Goal: Transaction & Acquisition: Purchase product/service

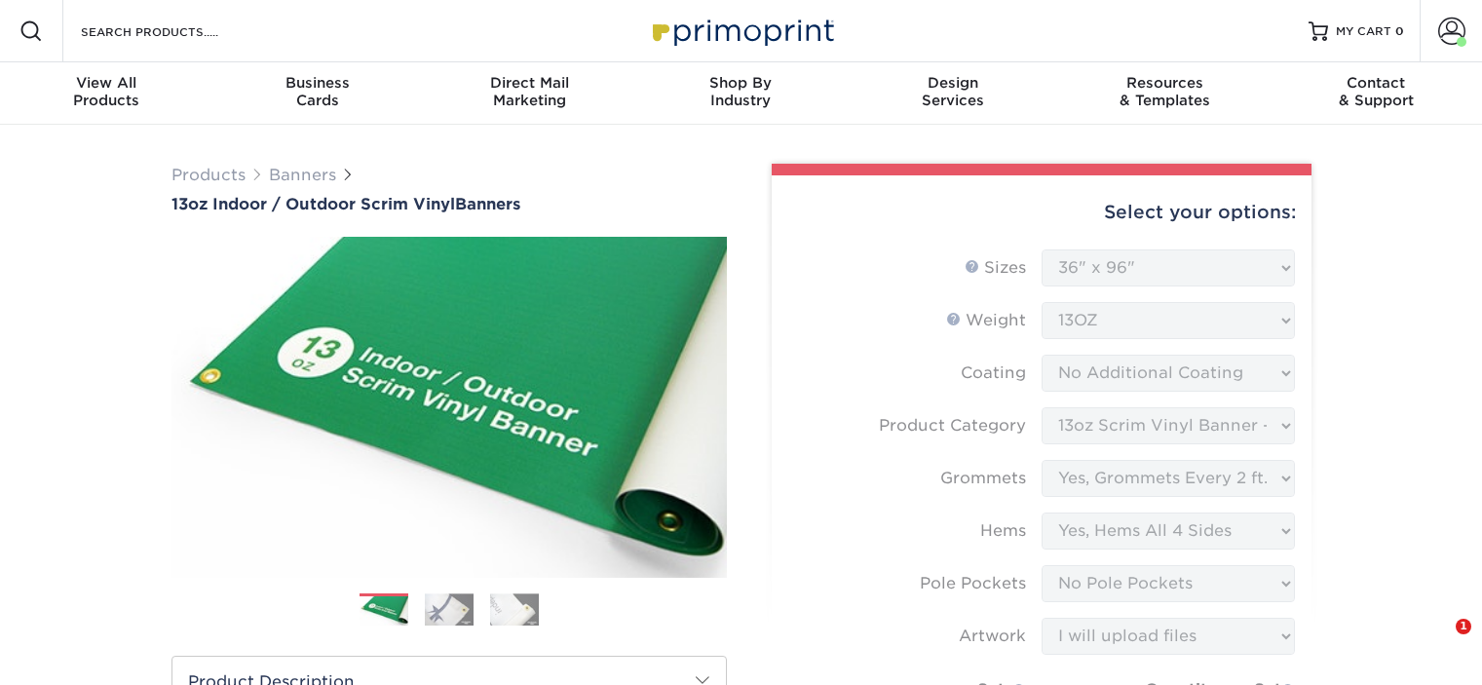
select select "36.00x96.00"
select select "bb192c35-bb20-422d-b6fe-0c7f48e5aa48"
select select "844af484-45a3-48a0-88de-19e51b139d69"
select select "799b34bf-ff99-4291-b254-51157b744628"
select select "462c5fe9-21e9-49a0-afb4-1c6e8664fe13"
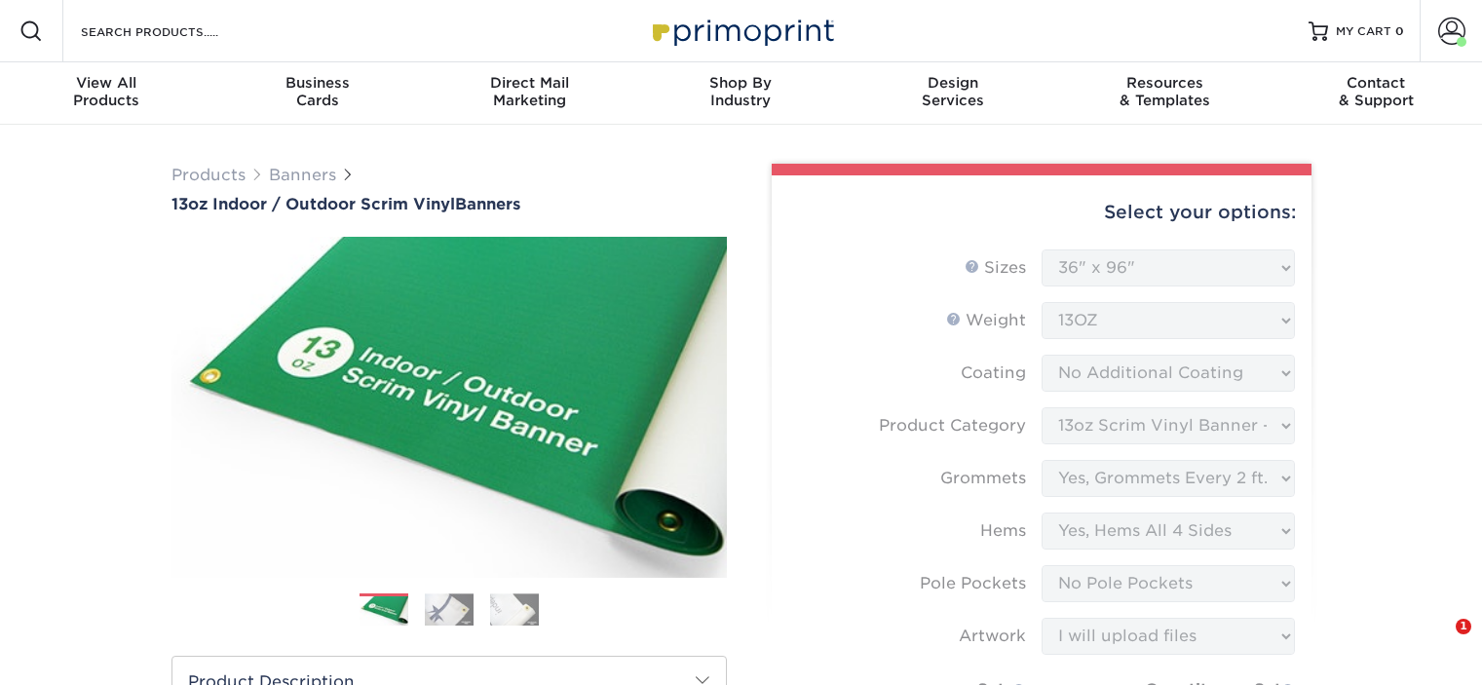
select select "upload"
select select "6f720c5c-b5c7-487f-9e9c-ab5fafd40cce"
select select "286049"
click at [1453, 37] on span at bounding box center [1451, 31] width 27 height 27
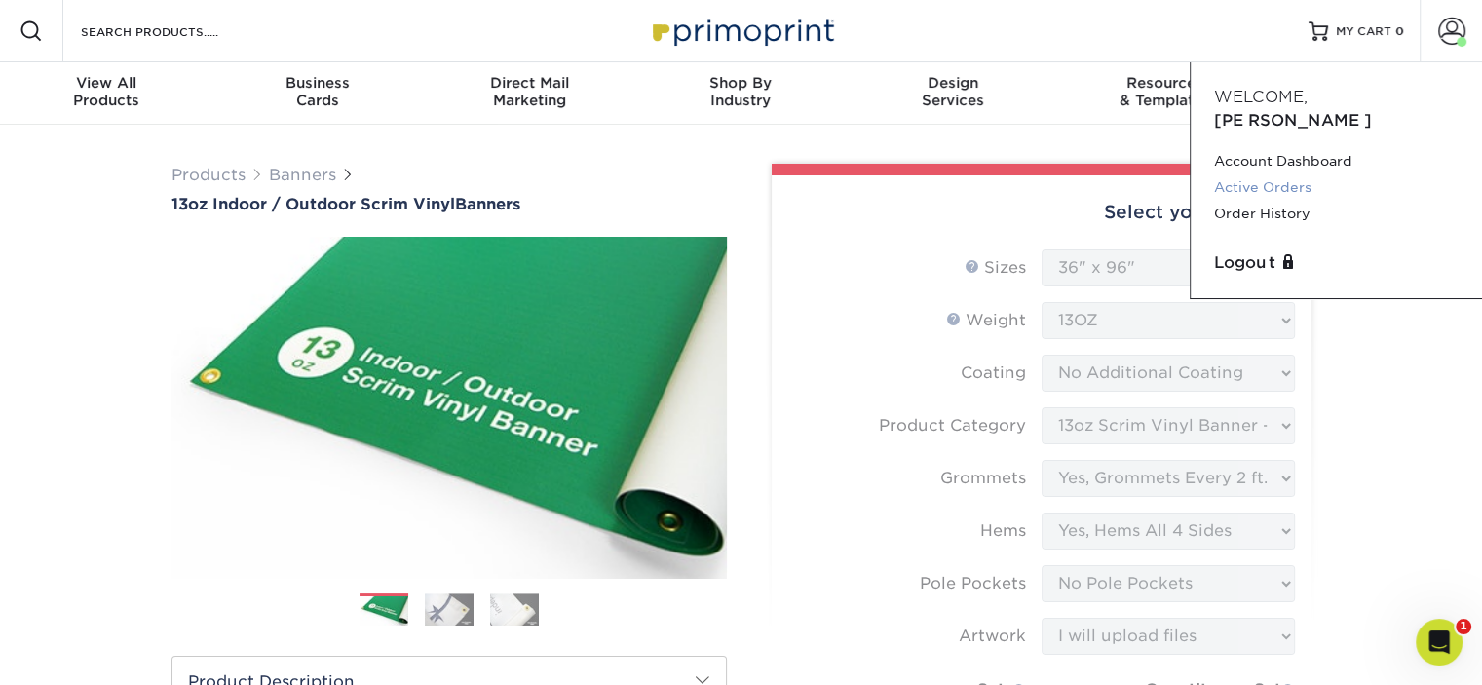
click at [1275, 174] on link "Active Orders" at bounding box center [1336, 187] width 245 height 26
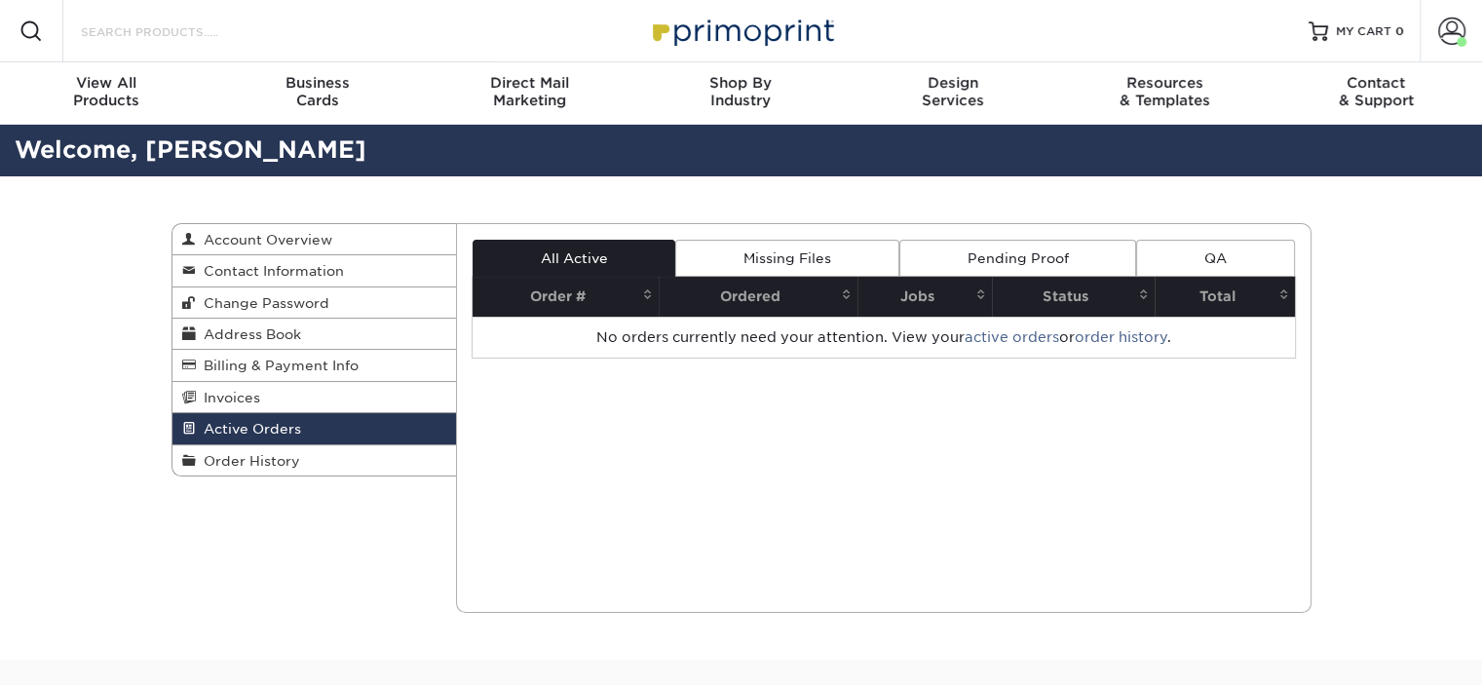
click at [161, 34] on input "Search Products" at bounding box center [174, 30] width 190 height 23
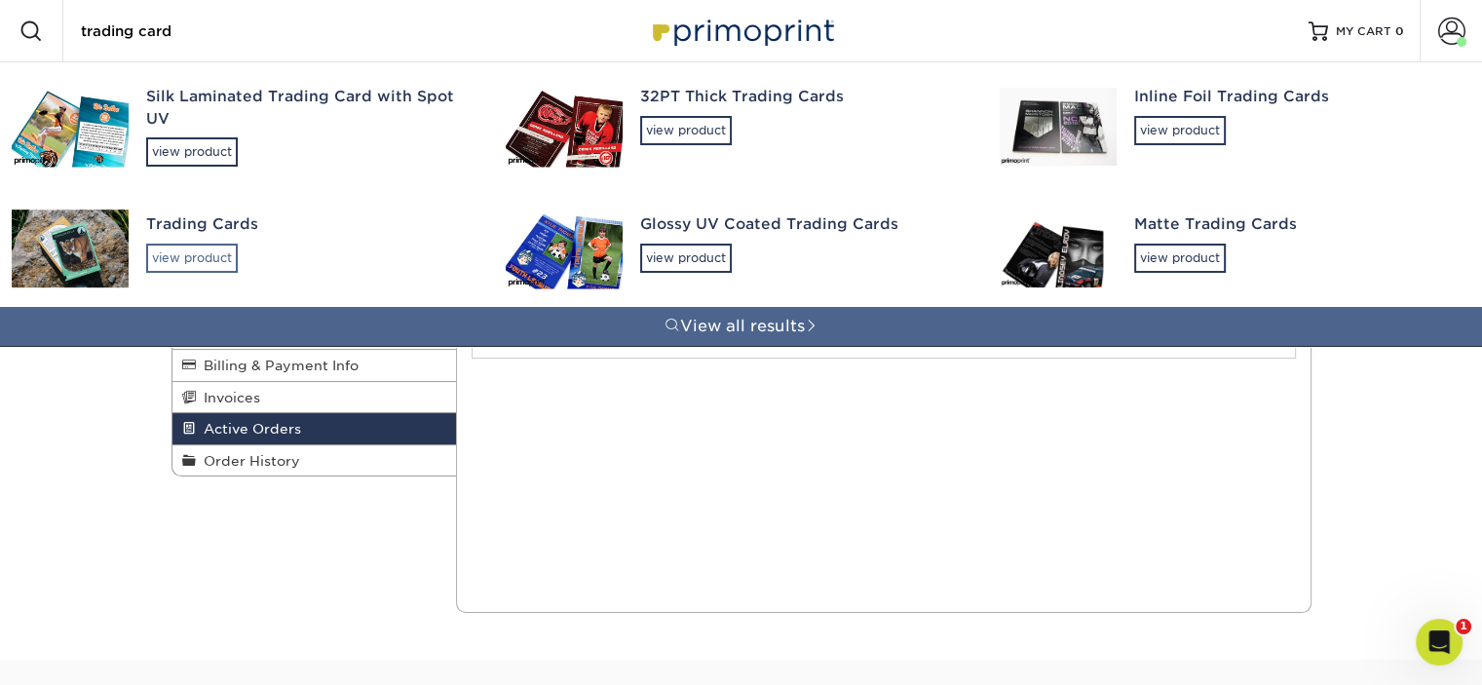
type input "trading card"
click at [195, 257] on div "view product" at bounding box center [192, 258] width 92 height 29
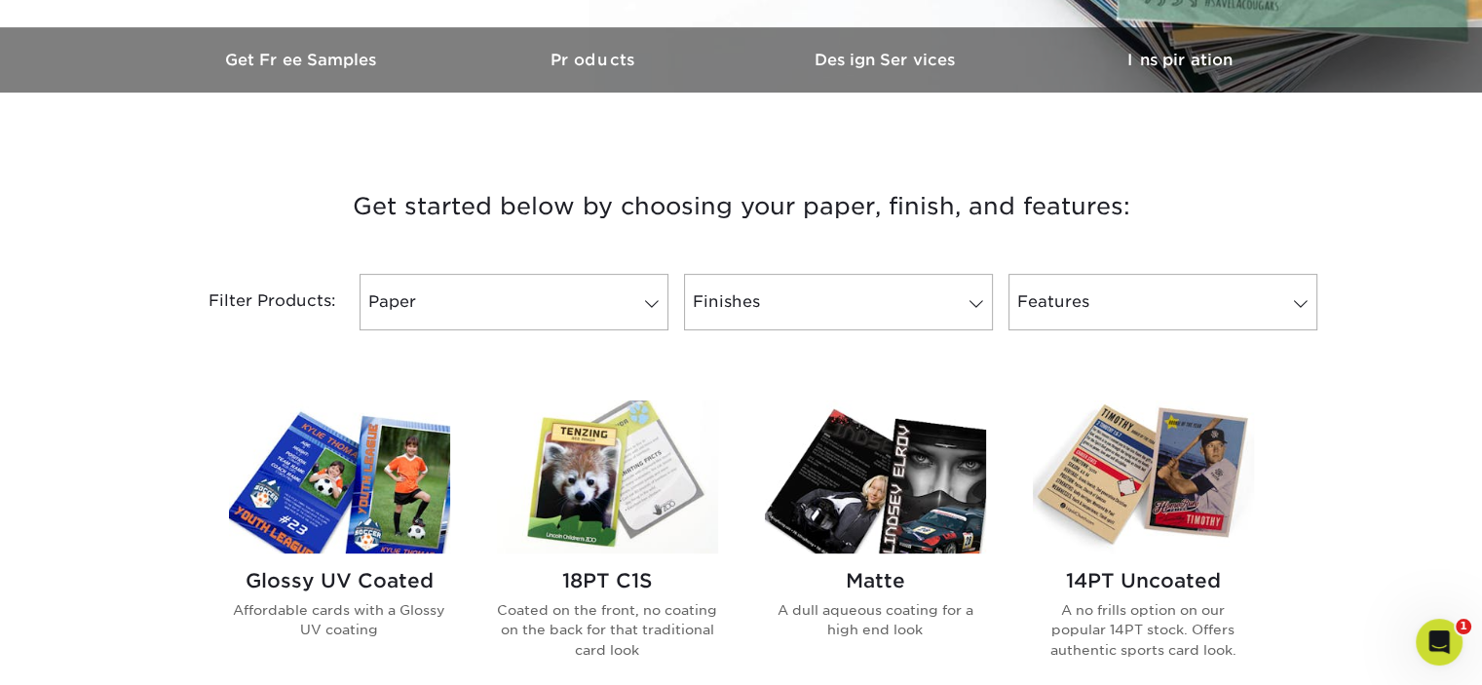
click at [321, 514] on img at bounding box center [339, 476] width 221 height 153
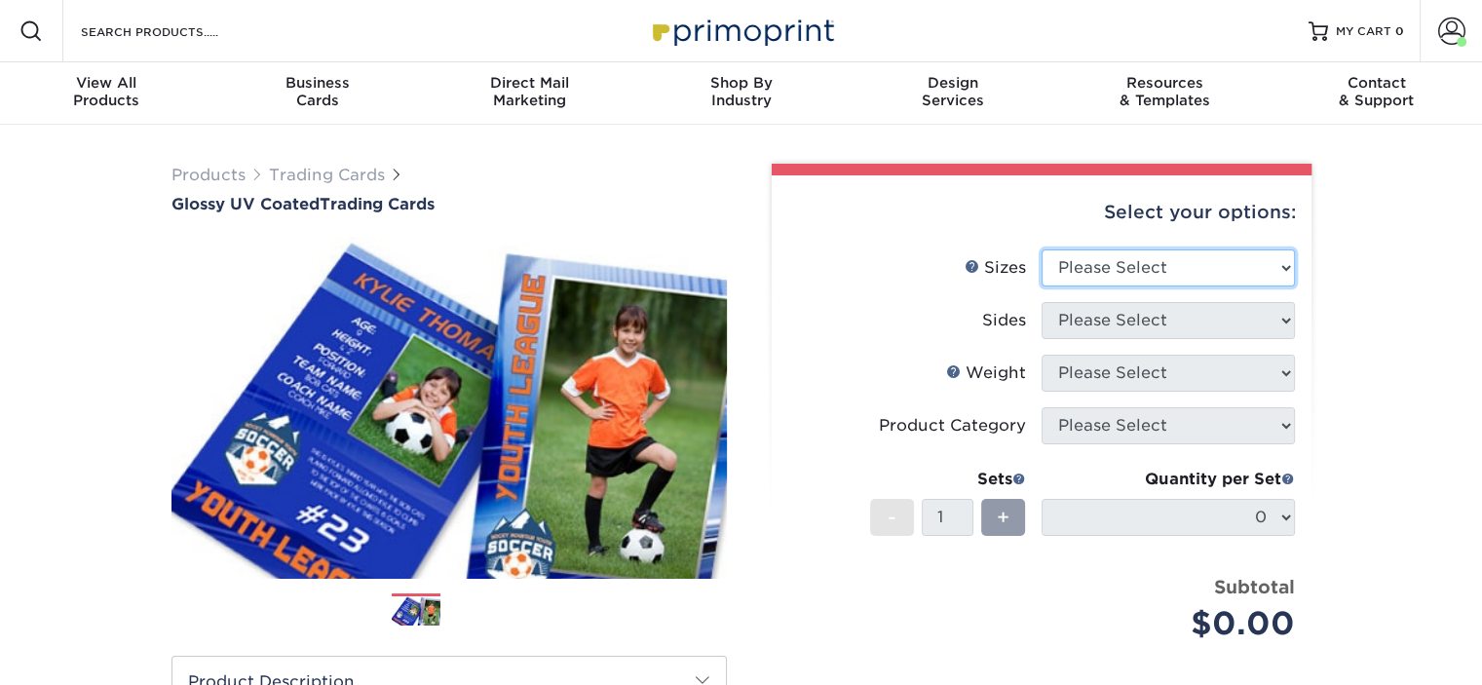
click at [1144, 267] on select "Please Select 2.5" x 3.5"" at bounding box center [1168, 267] width 253 height 37
select select "2.50x3.50"
click at [1042, 249] on select "Please Select 2.5" x 3.5"" at bounding box center [1168, 267] width 253 height 37
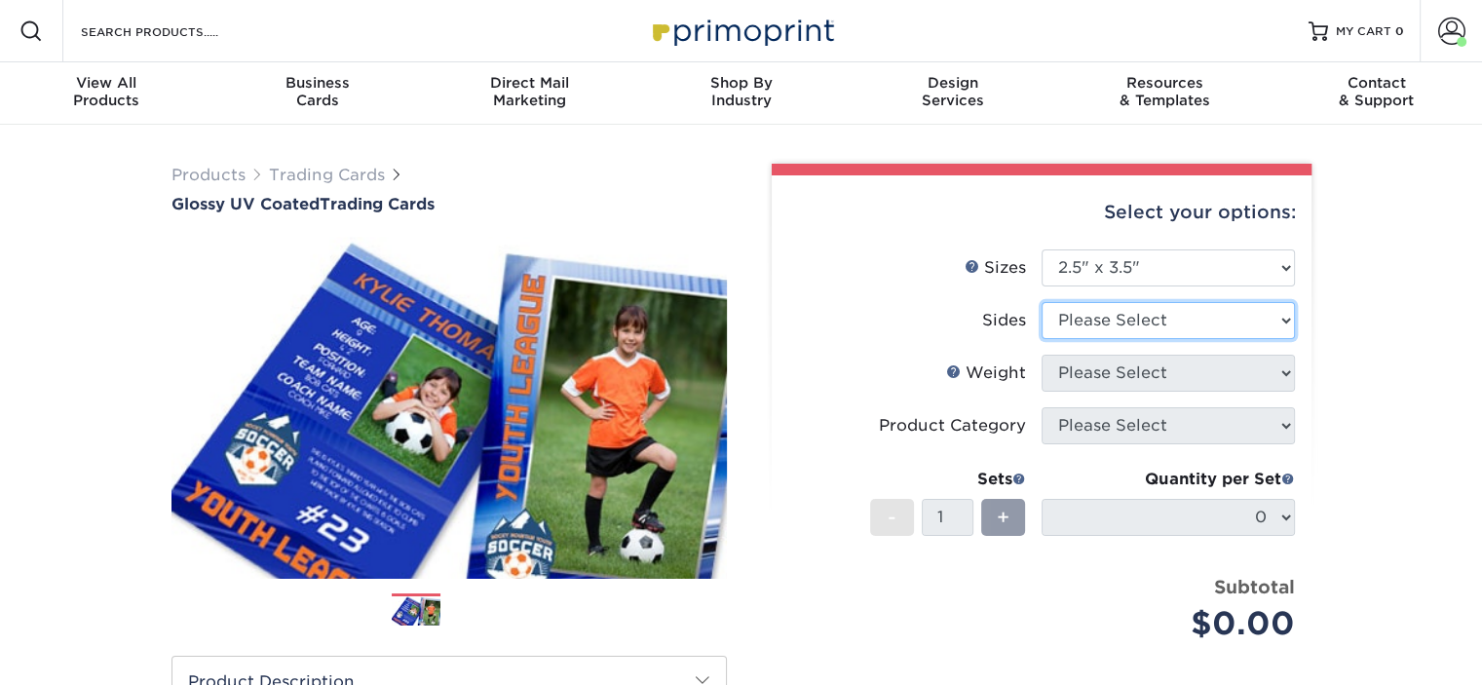
click at [1166, 320] on select "Please Select Print Both Sides Print Front Only" at bounding box center [1168, 320] width 253 height 37
select select "13abbda7-1d64-4f25-8bb2-c179b224825d"
click at [1042, 302] on select "Please Select Print Both Sides Print Front Only" at bounding box center [1168, 320] width 253 height 37
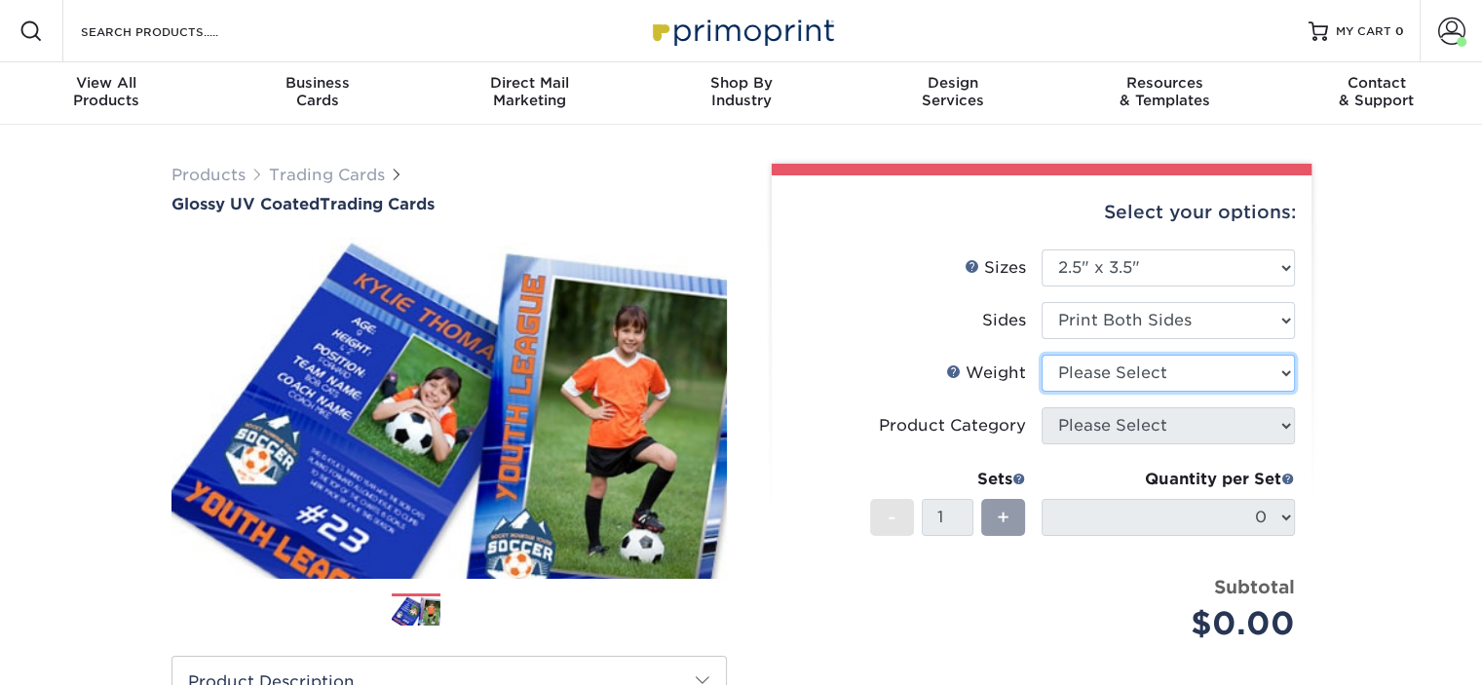
click at [1165, 370] on select "Please Select 16PT 14PT 18PT C1S" at bounding box center [1168, 373] width 253 height 37
select select "16PT"
click at [1042, 355] on select "Please Select 16PT 14PT 18PT C1S" at bounding box center [1168, 373] width 253 height 37
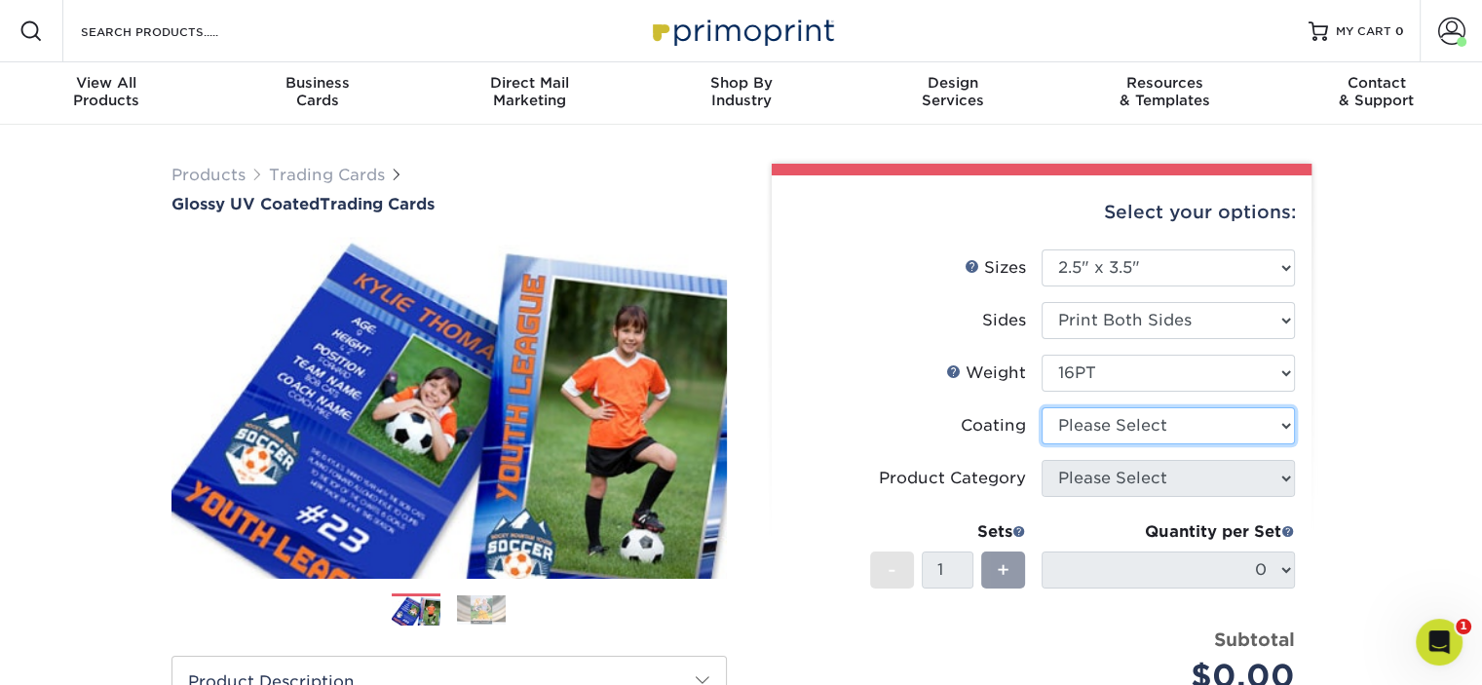
click at [1154, 431] on select at bounding box center [1168, 425] width 253 height 37
select select "ae367451-b2b8-45df-a344-0f05b6a12993"
click at [1042, 407] on select at bounding box center [1168, 425] width 253 height 37
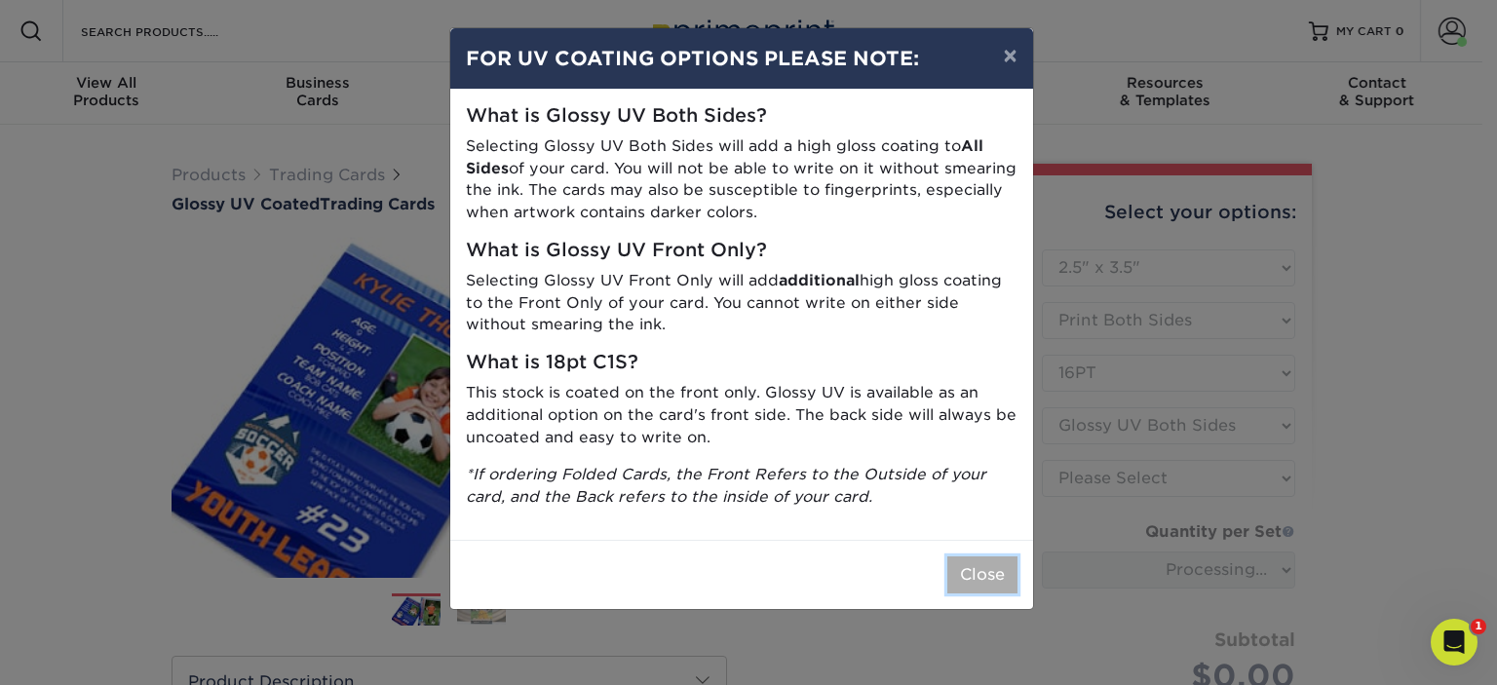
click at [1005, 576] on button "Close" at bounding box center [982, 574] width 70 height 37
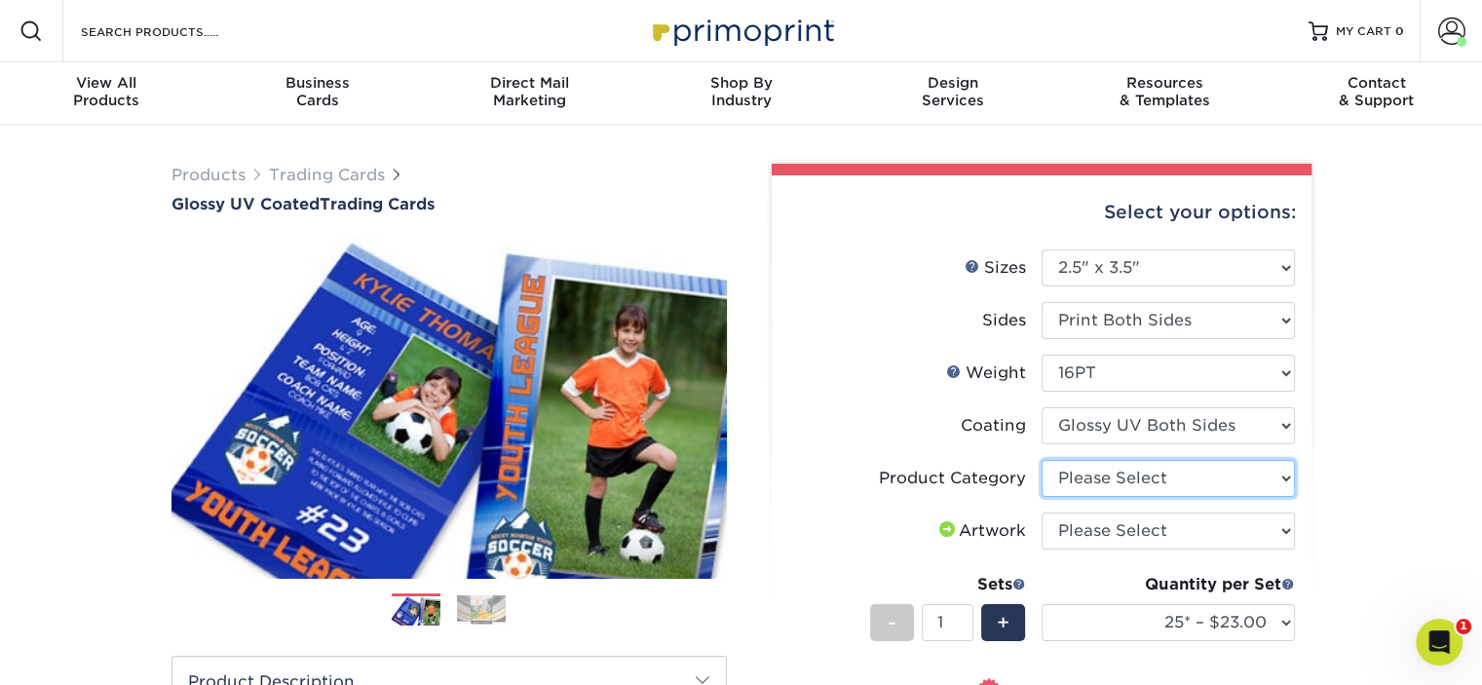
click at [1167, 475] on select "Please Select Trading Cards" at bounding box center [1168, 478] width 253 height 37
select select "c2f9bce9-36c2-409d-b101-c29d9d031e18"
click at [1042, 460] on select "Please Select Trading Cards" at bounding box center [1168, 478] width 253 height 37
click at [1161, 538] on select "Please Select I will upload files I need a design - $100" at bounding box center [1168, 531] width 253 height 37
select select "upload"
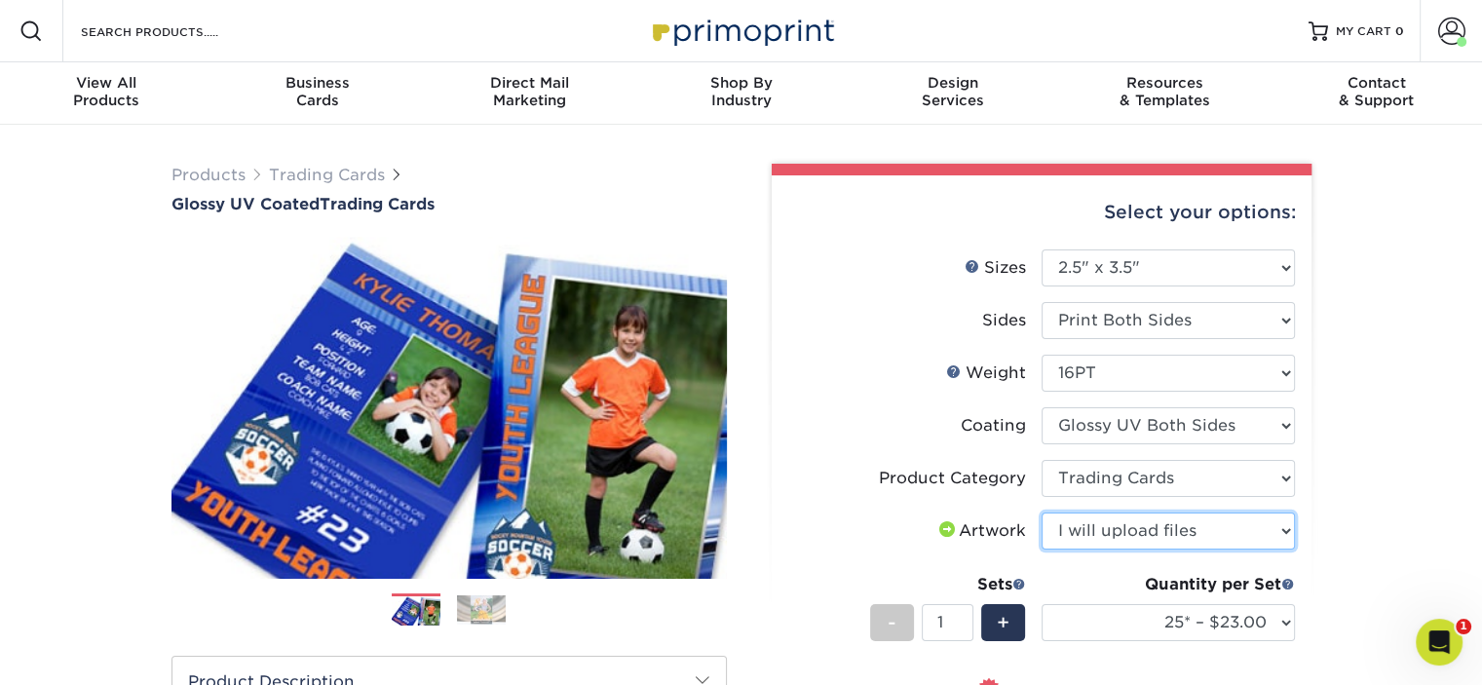
click at [1042, 513] on select "Please Select I will upload files I need a design - $100" at bounding box center [1168, 531] width 253 height 37
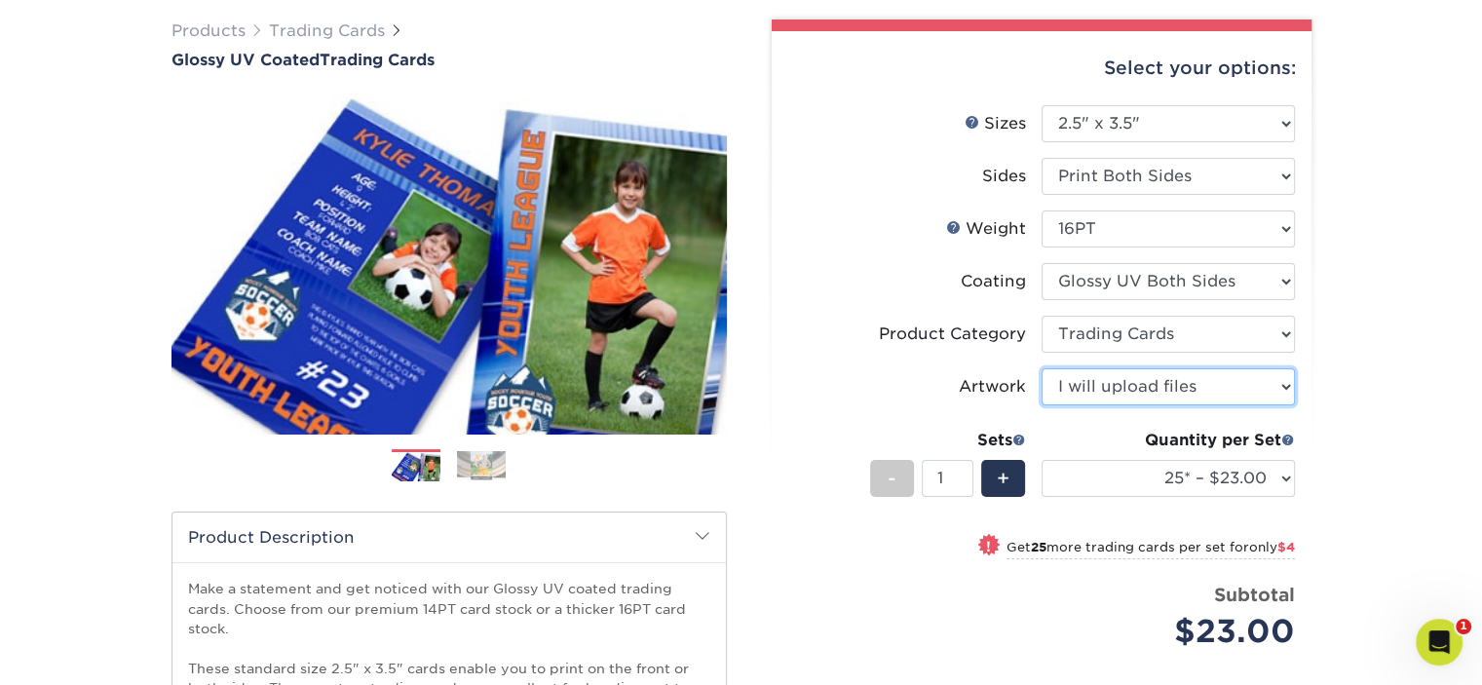
scroll to position [292, 0]
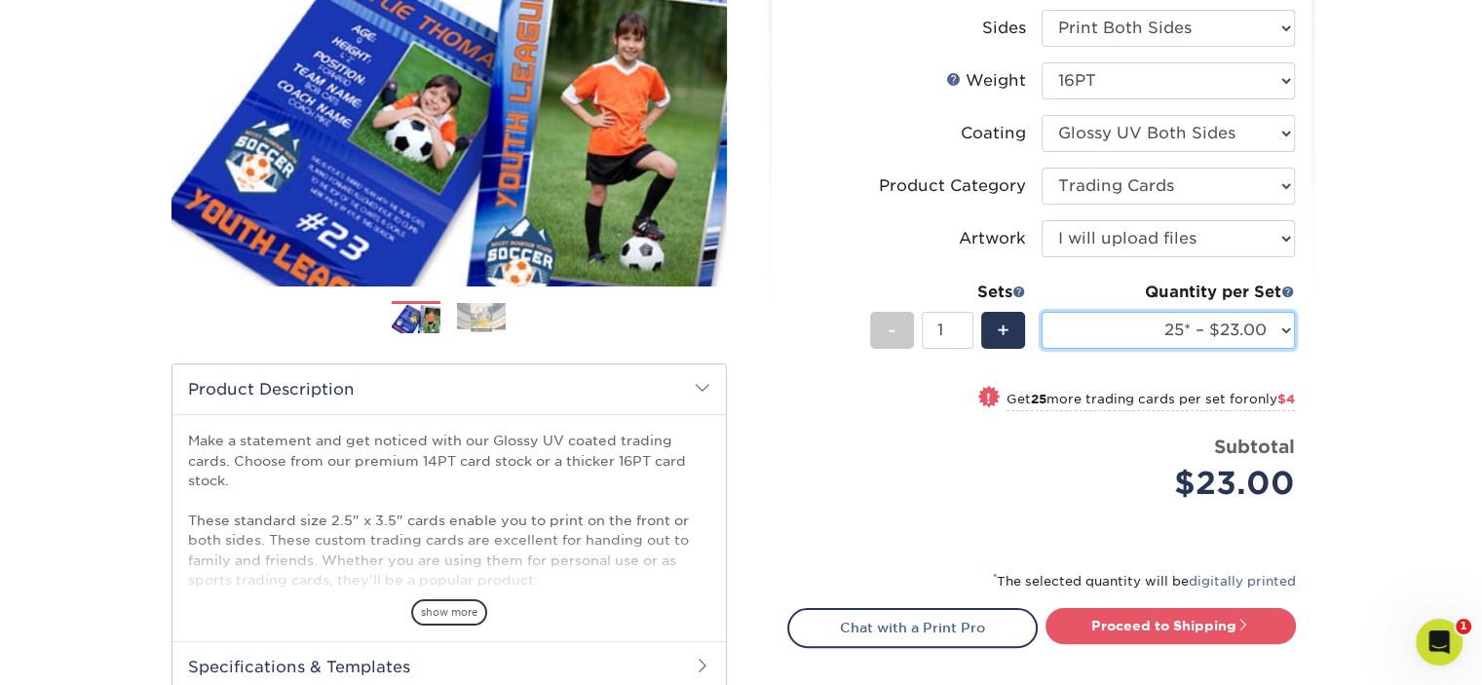
click at [1139, 337] on select "25* – $23.00 50* – $27.00 75* – $33.00 100* – $37.00 250* – $47.00 500 – $58.00…" at bounding box center [1168, 330] width 253 height 37
select select "250* – $47.00"
click at [1042, 312] on select "25* – $23.00 50* – $27.00 75* – $33.00 100* – $37.00 250* – $47.00 500 – $58.00…" at bounding box center [1168, 330] width 253 height 37
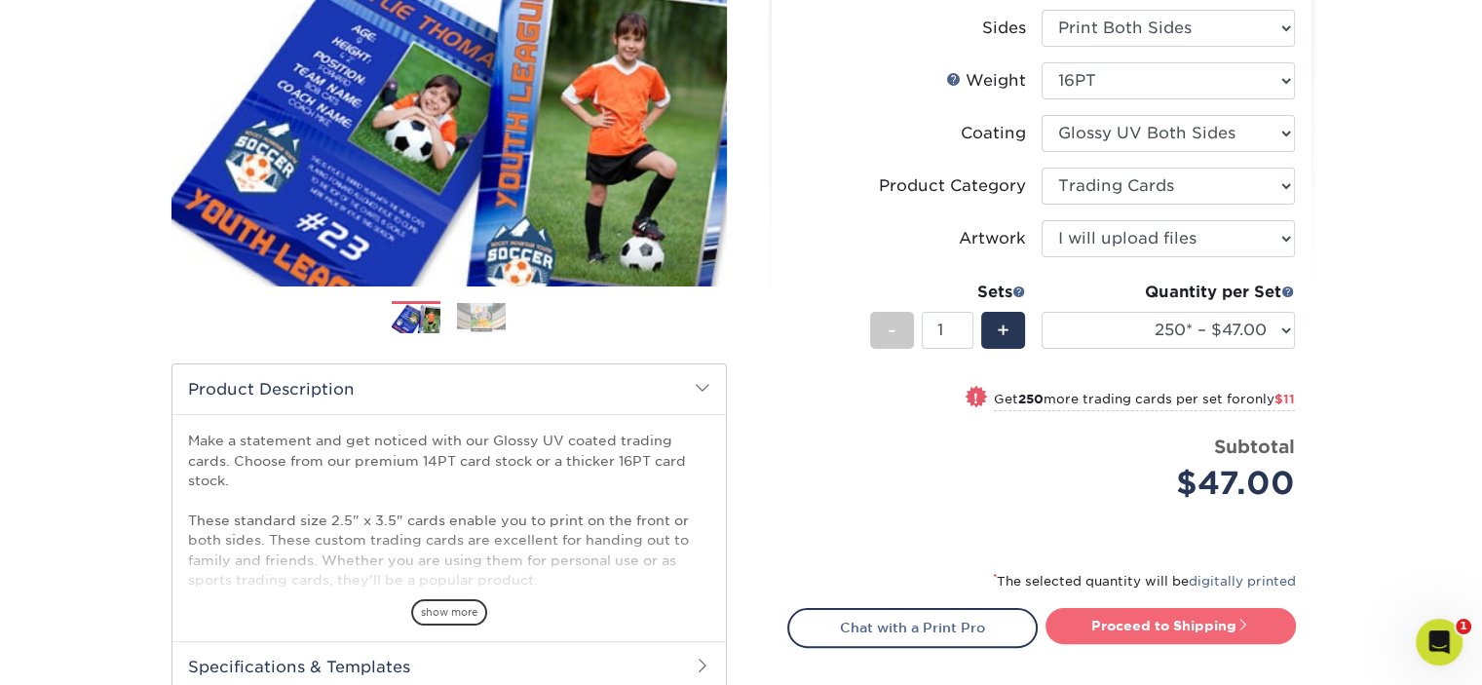
click at [1174, 632] on link "Proceed to Shipping" at bounding box center [1171, 625] width 250 height 35
type input "Set 1"
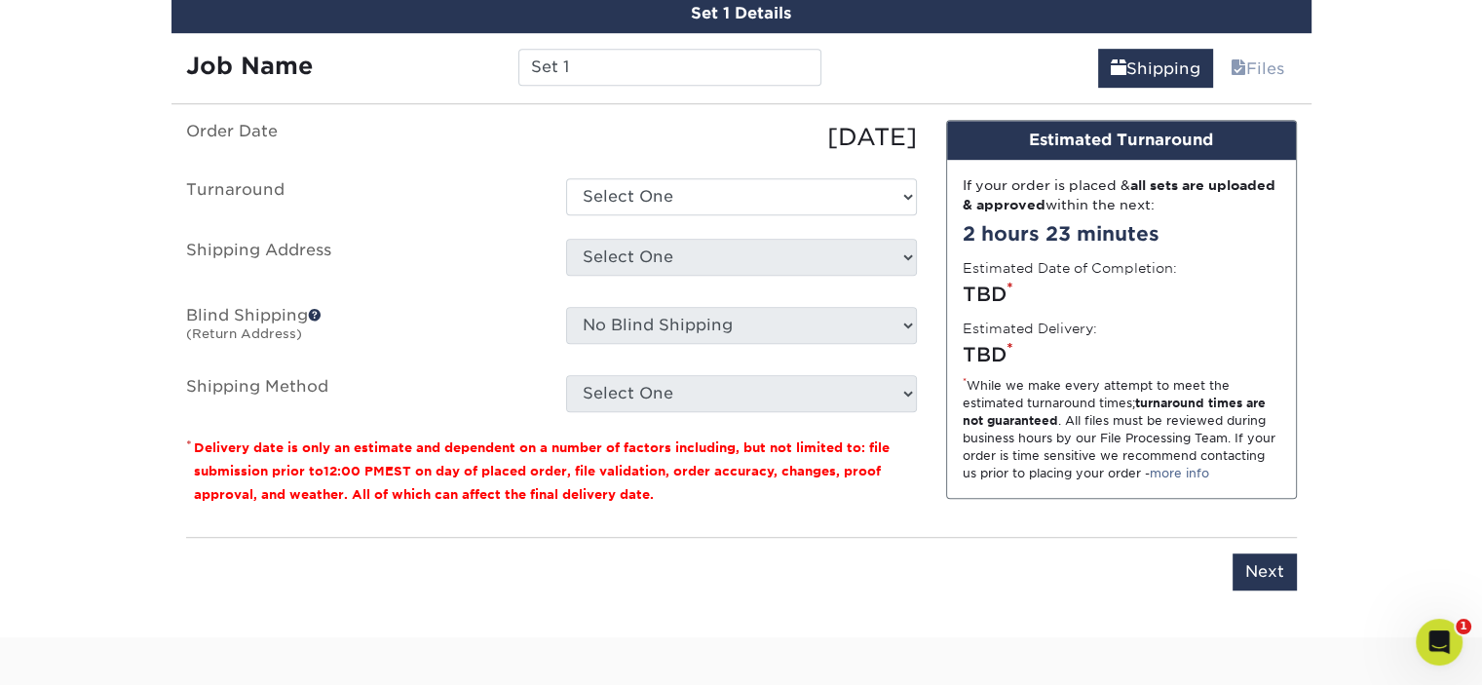
scroll to position [1185, 0]
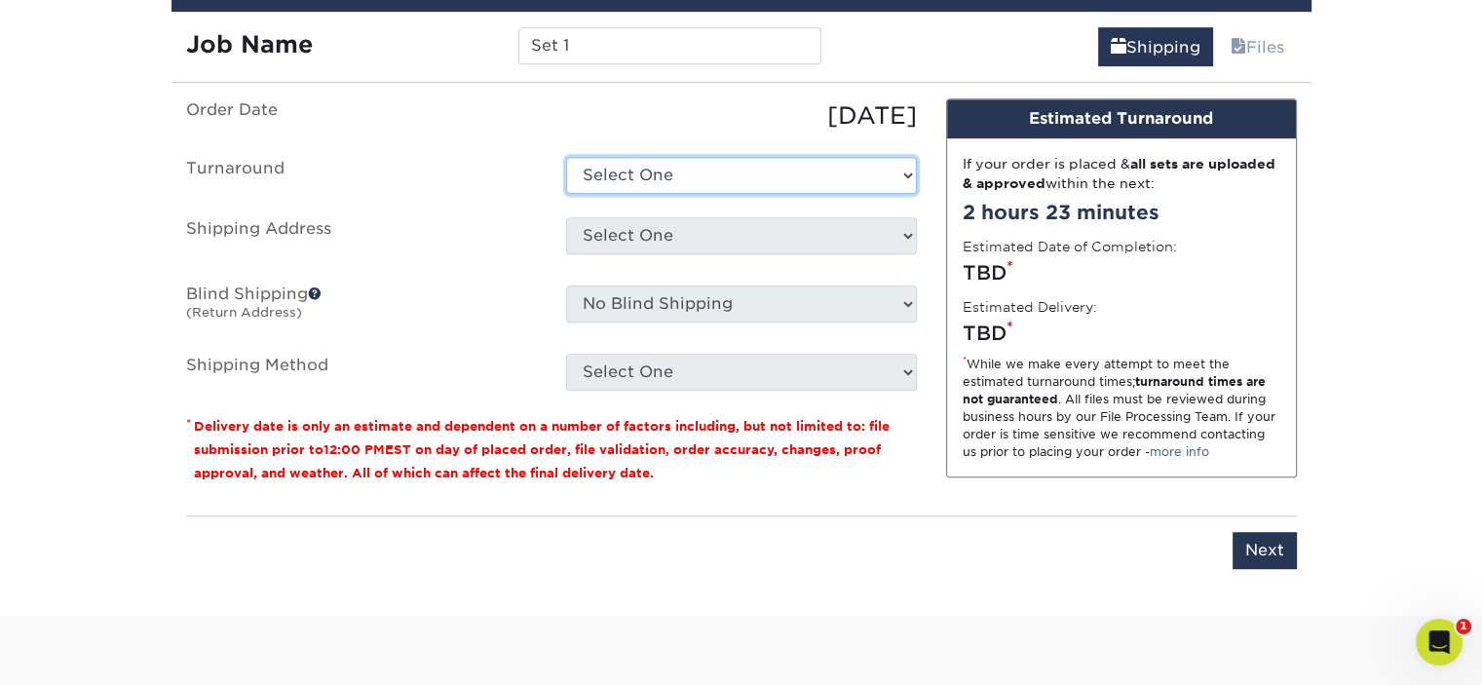
click at [746, 178] on select "Select One 2-4 Business Days 2 Day Next Business Day" at bounding box center [741, 175] width 351 height 37
select select "69ce79b6-9d89-4945-ab5a-e1d0cf729f2e"
click at [566, 157] on select "Select One 2-4 Business Days 2 Day Next Business Day" at bounding box center [741, 175] width 351 height 37
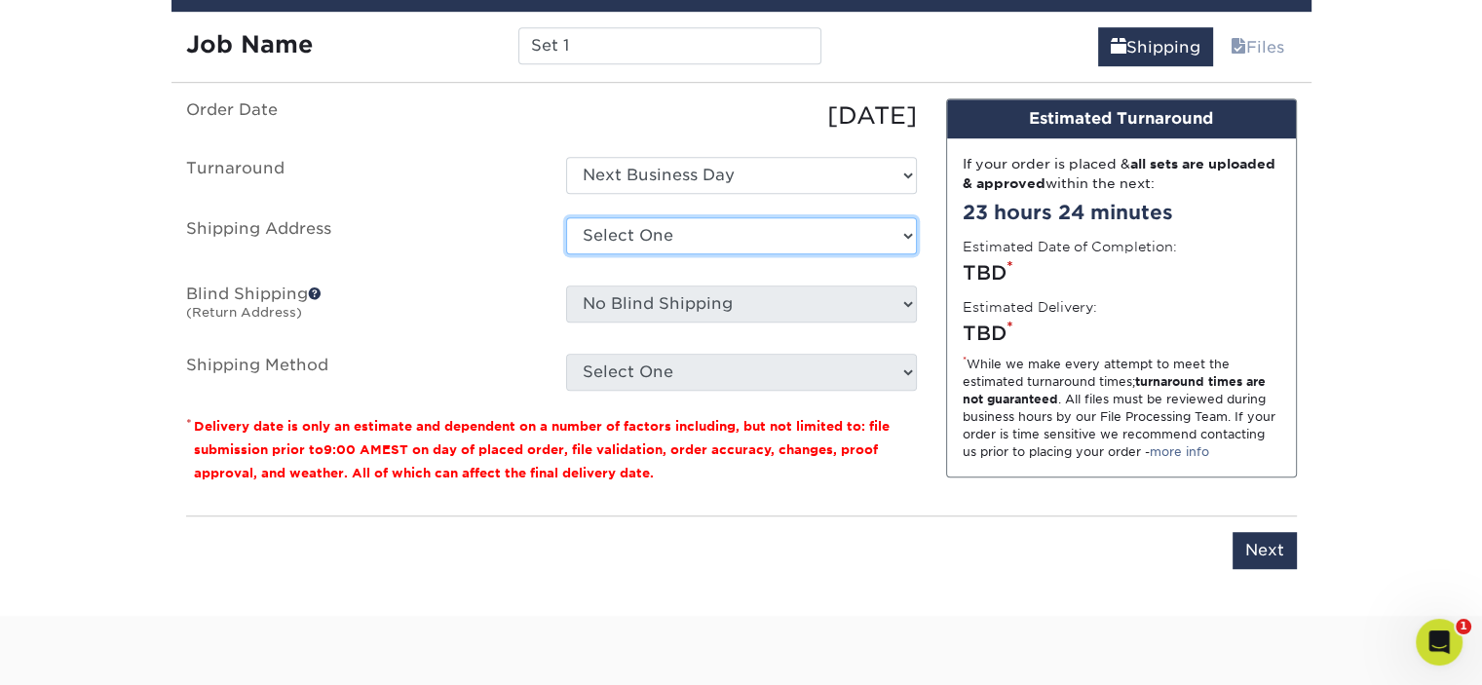
click at [736, 233] on select "Select One Mascot 1 + Add New Address" at bounding box center [741, 235] width 351 height 37
select select "286049"
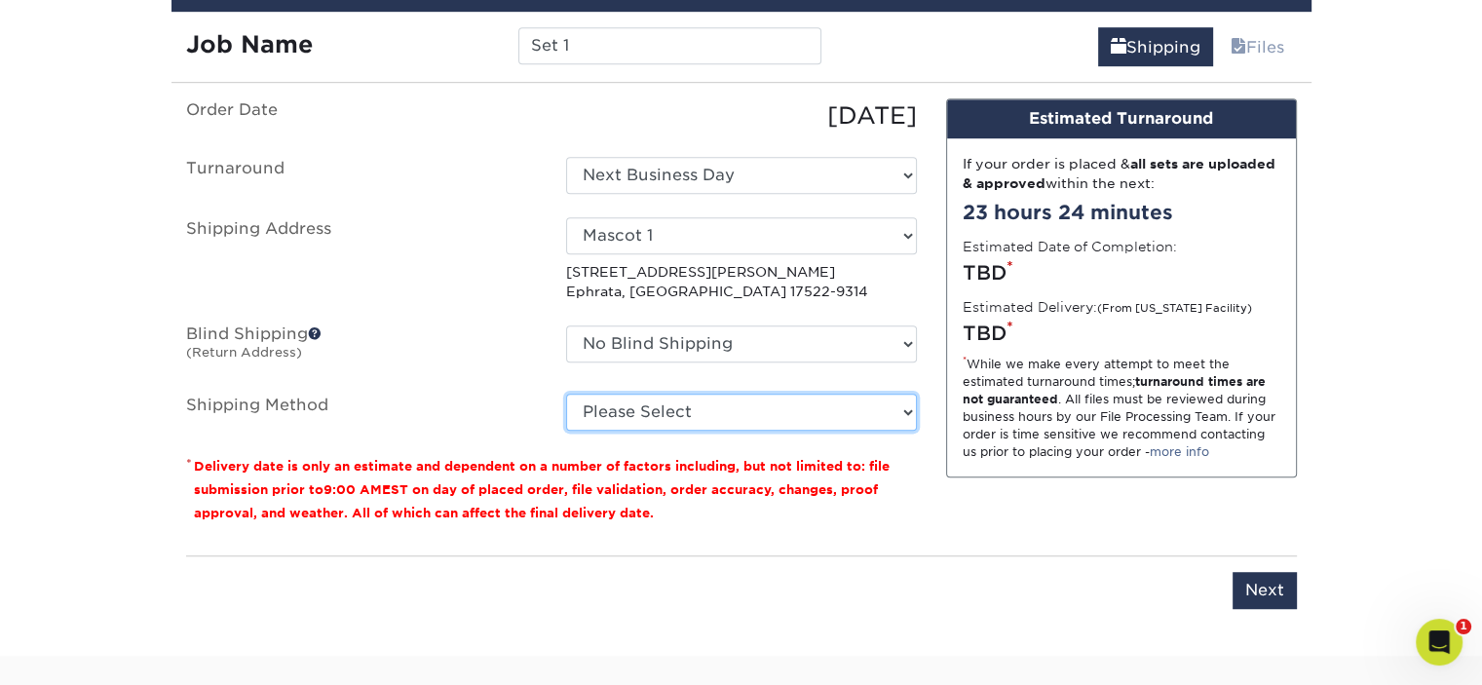
click at [701, 409] on select "Please Select Ground Shipping (+$12.72) 3 Day Shipping Service (+$13.10) 2 Day …" at bounding box center [741, 412] width 351 height 37
select select "02"
click at [566, 394] on select "Please Select Ground Shipping (+$12.72) 3 Day Shipping Service (+$13.10) 2 Day …" at bounding box center [741, 412] width 351 height 37
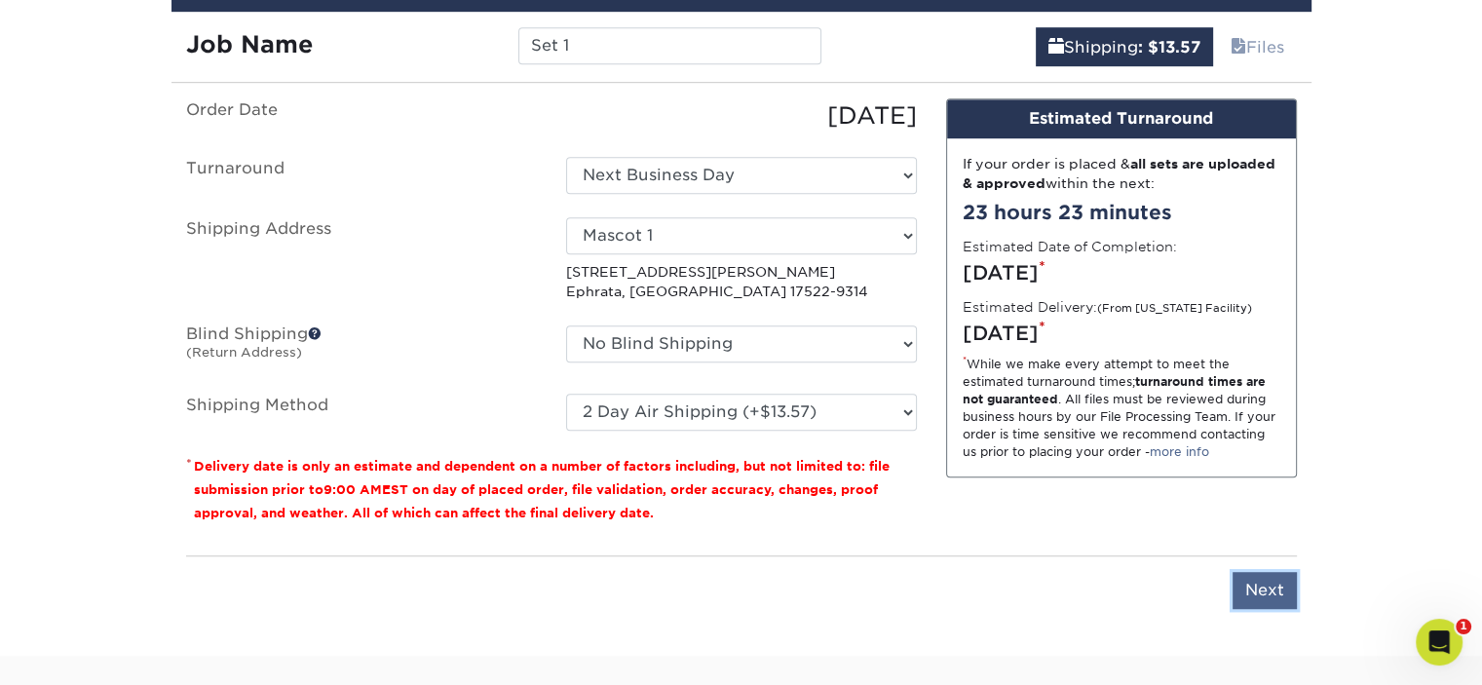
click at [1263, 589] on input "Next" at bounding box center [1265, 590] width 64 height 37
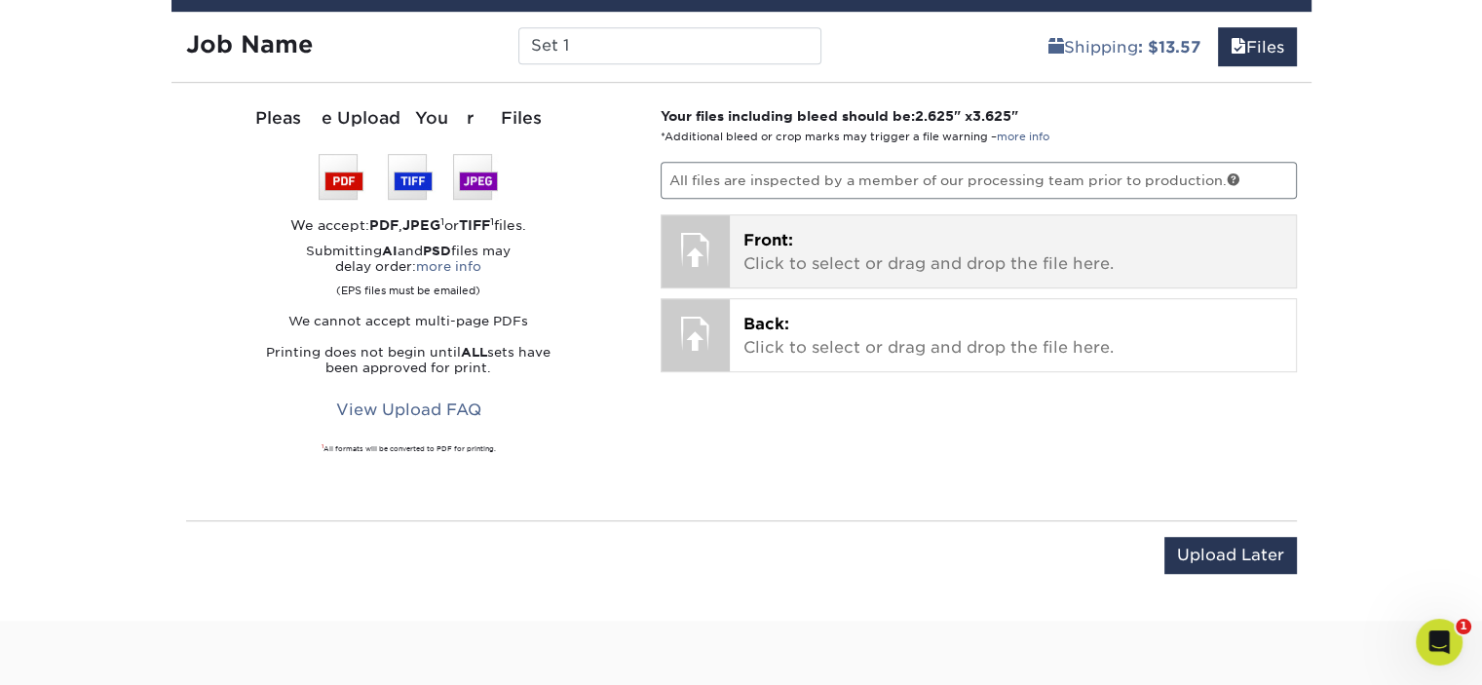
click at [835, 245] on p "Front: Click to select or drag and drop the file here." at bounding box center [1012, 252] width 539 height 47
click at [865, 256] on p "Front: Click to select or drag and drop the file here." at bounding box center [1012, 252] width 539 height 47
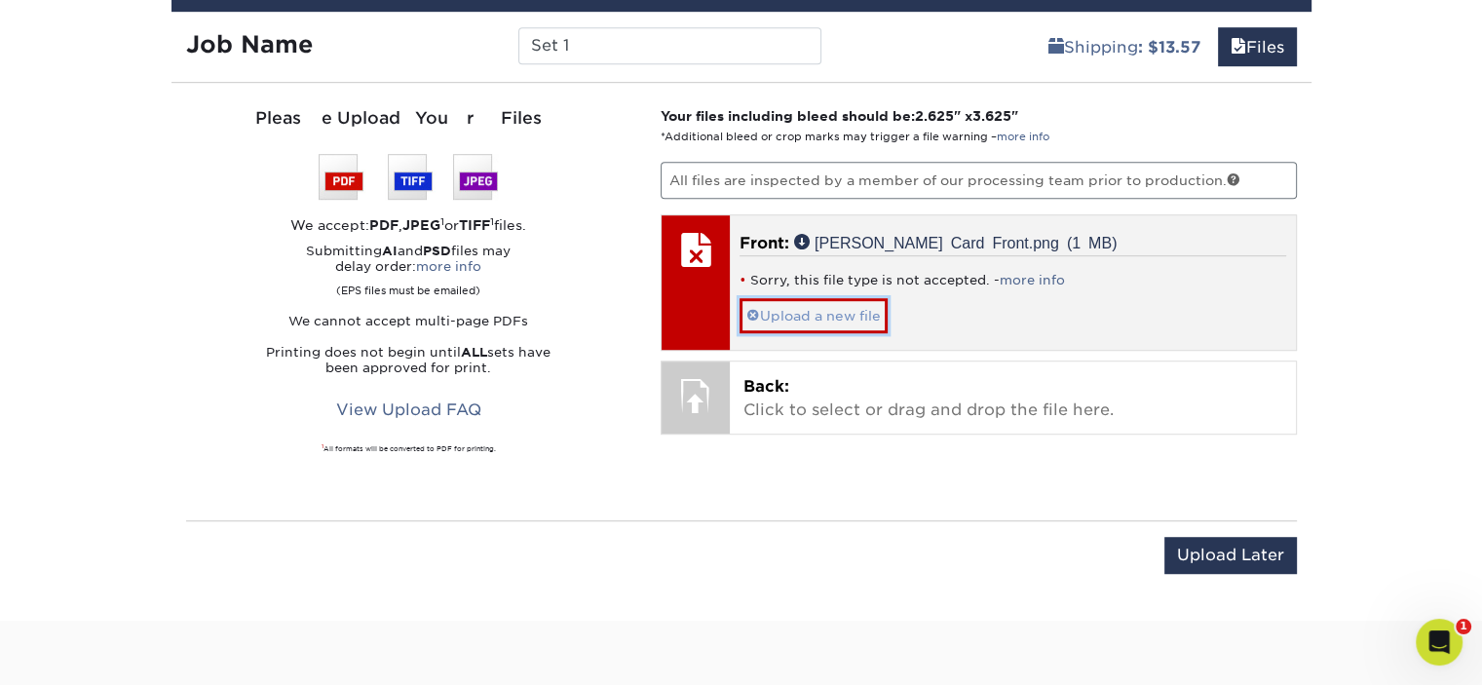
click at [824, 320] on link "Upload a new file" at bounding box center [814, 315] width 148 height 34
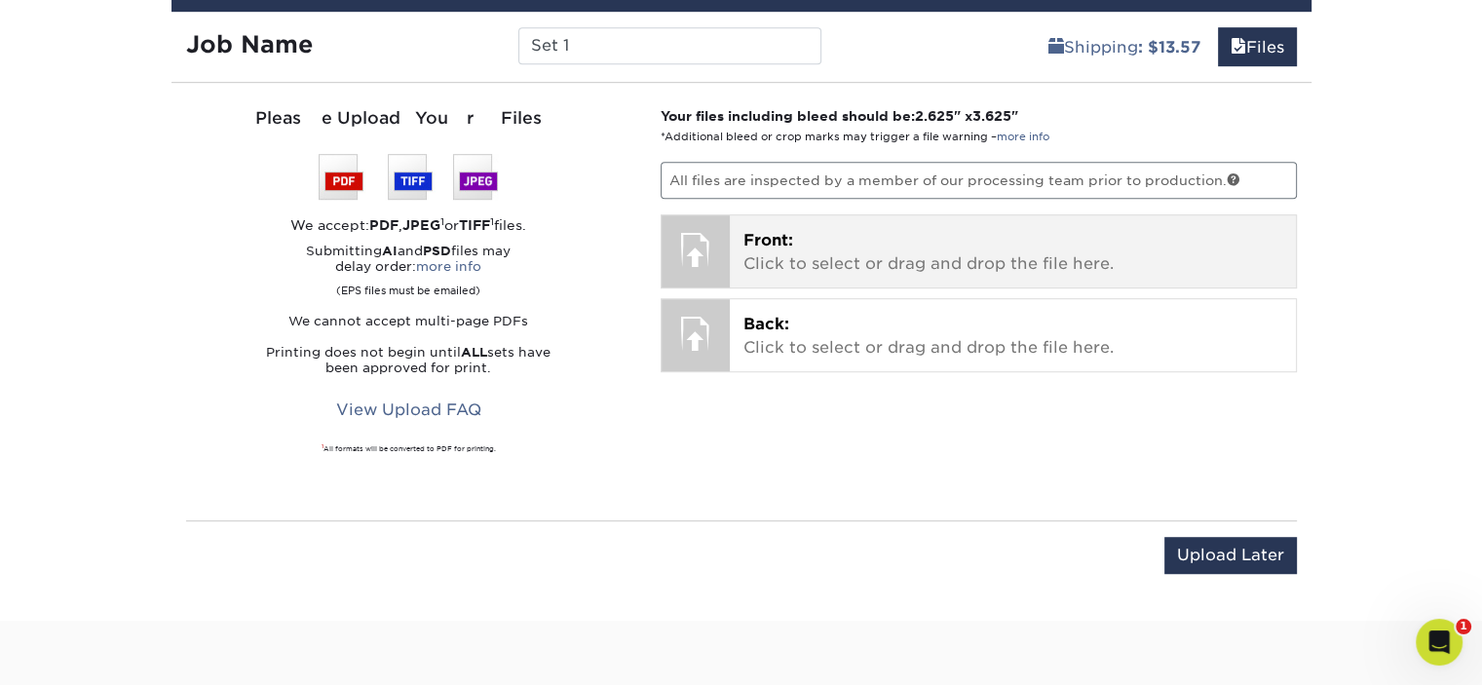
click at [834, 256] on p "Front: Click to select or drag and drop the file here." at bounding box center [1012, 252] width 539 height 47
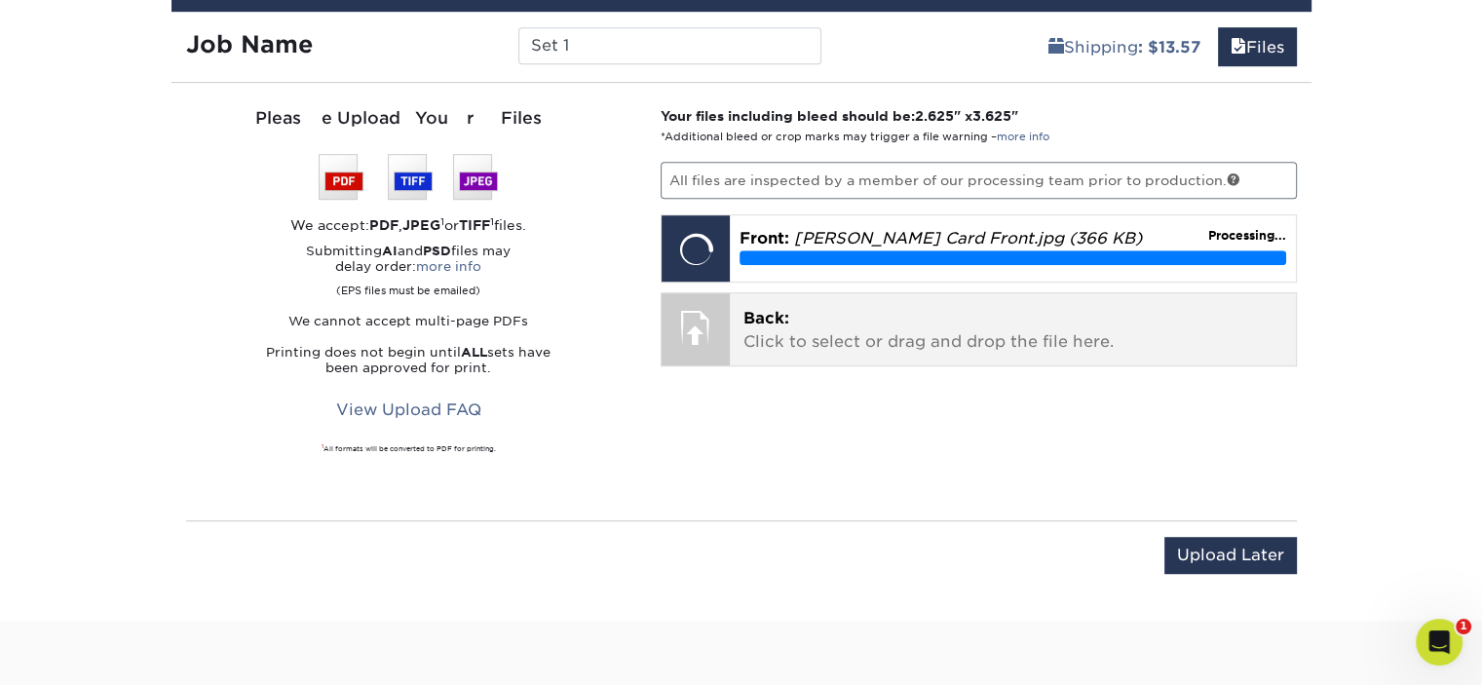
click at [858, 335] on p "Back: Click to select or drag and drop the file here." at bounding box center [1012, 330] width 539 height 47
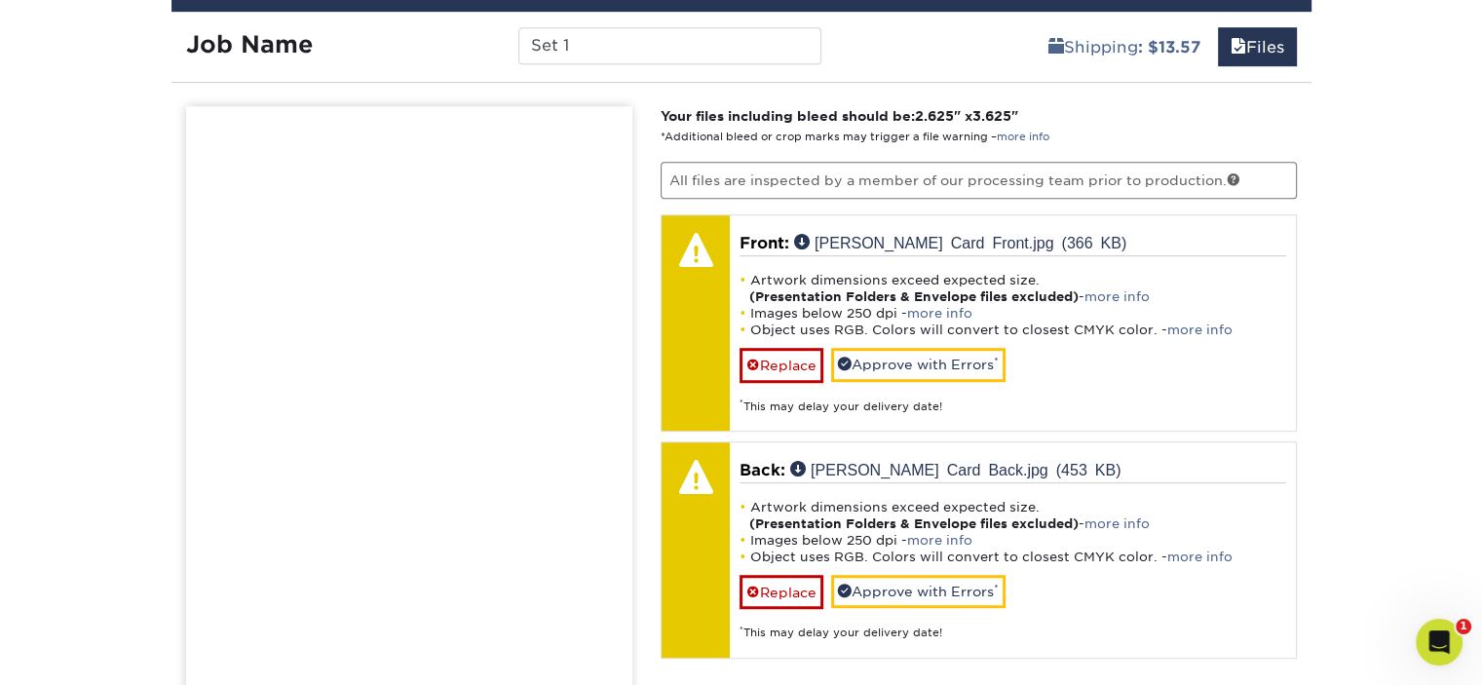
scroll to position [1477, 0]
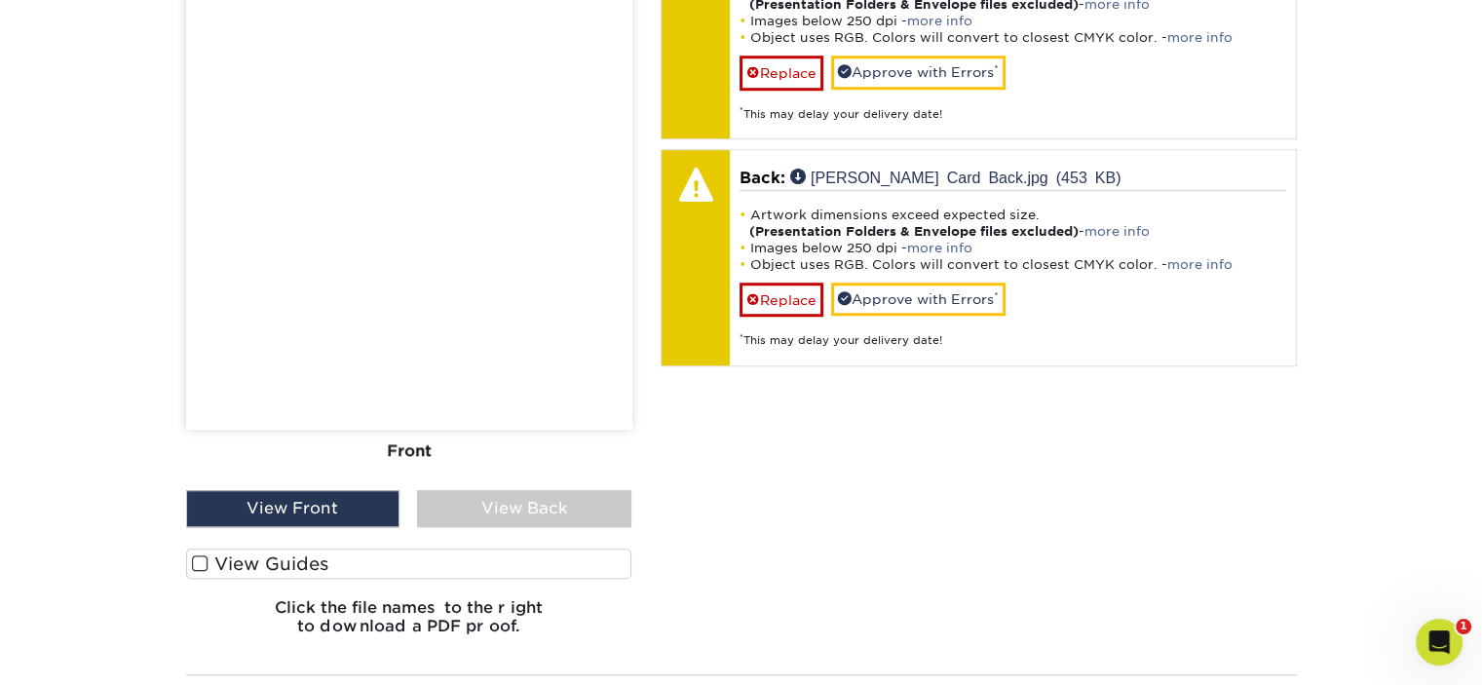
click at [281, 553] on label "View Guides" at bounding box center [409, 564] width 446 height 30
click at [0, 0] on input "View Guides" at bounding box center [0, 0] width 0 height 0
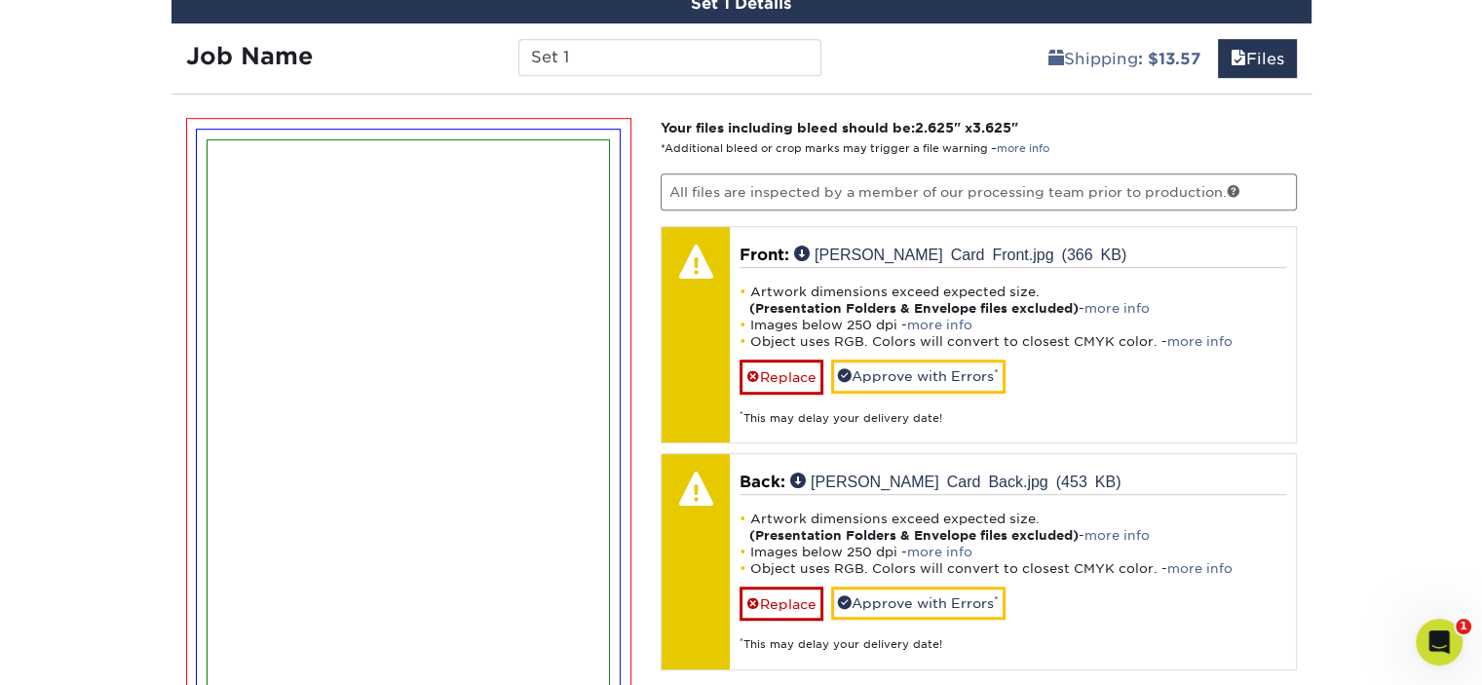
scroll to position [1159, 0]
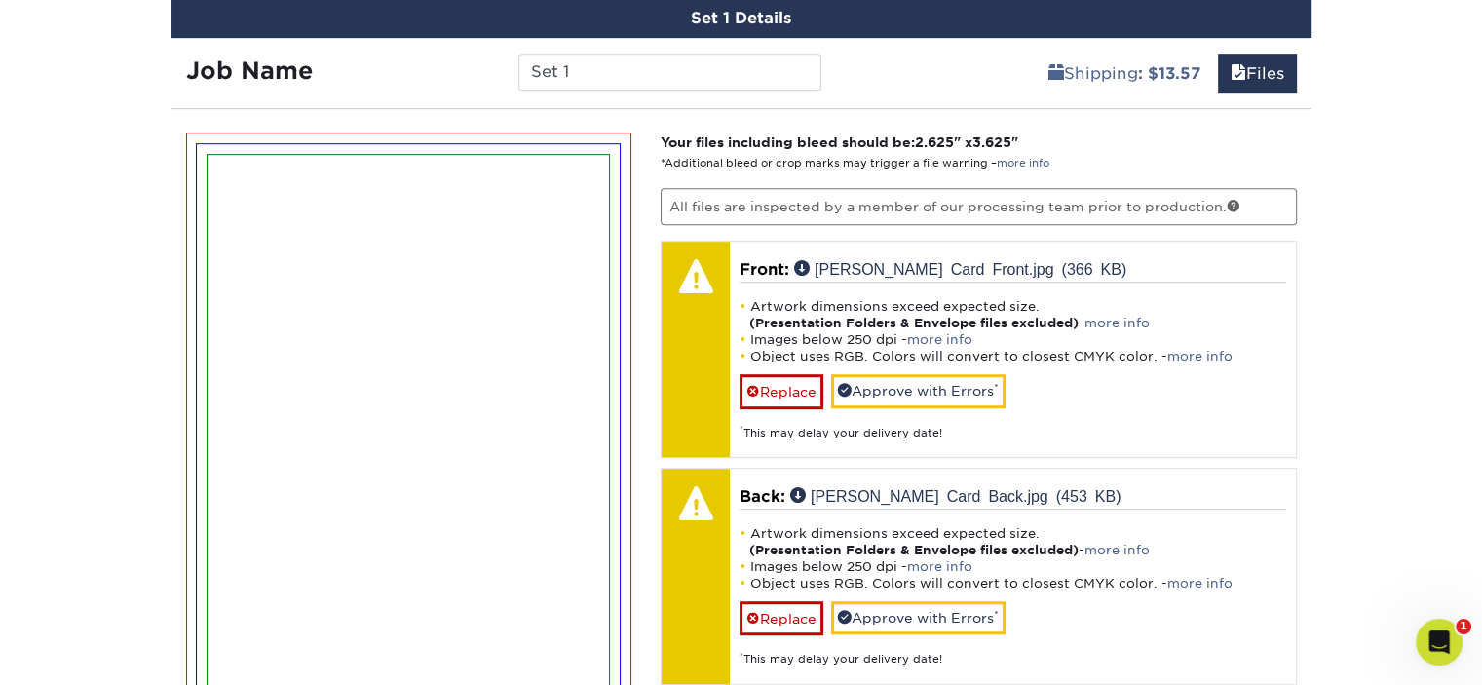
click at [436, 334] on img at bounding box center [408, 440] width 401 height 570
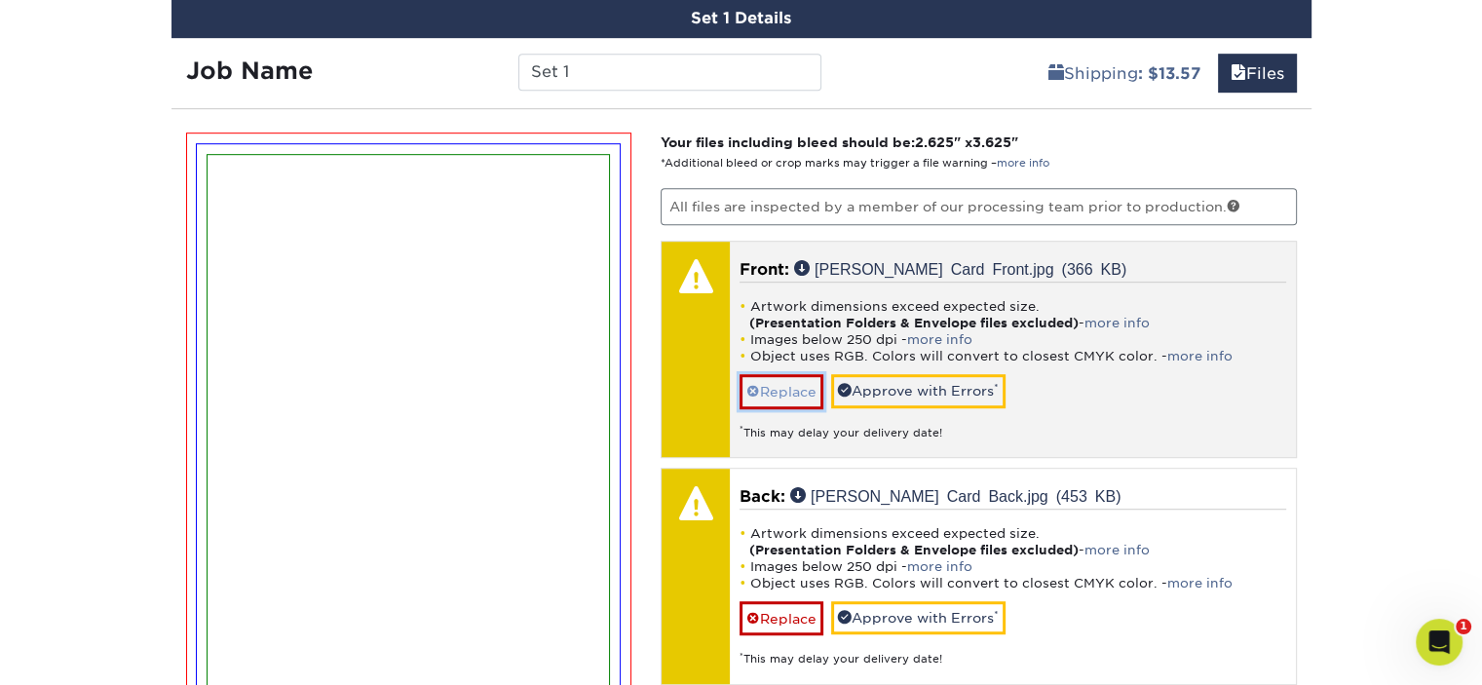
click at [776, 391] on link "Replace" at bounding box center [782, 391] width 84 height 34
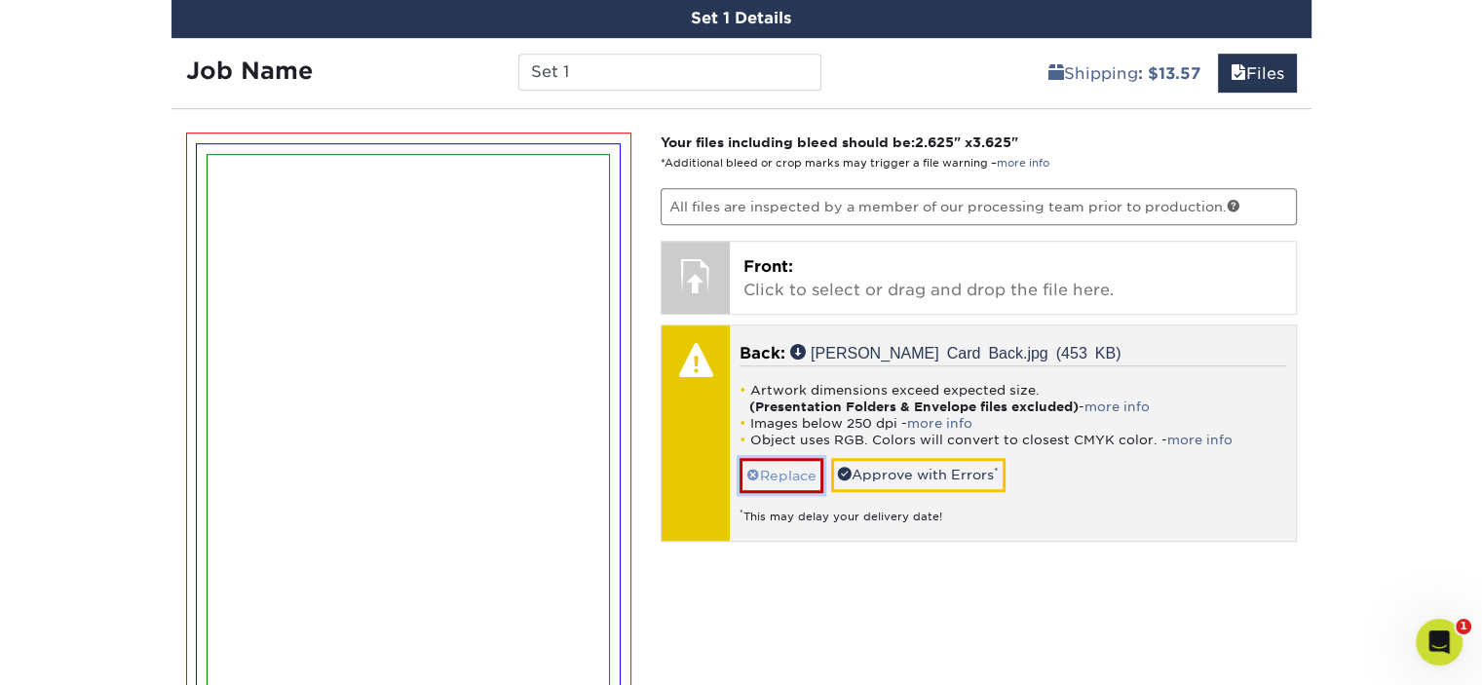
click at [770, 464] on link "Replace" at bounding box center [782, 475] width 84 height 34
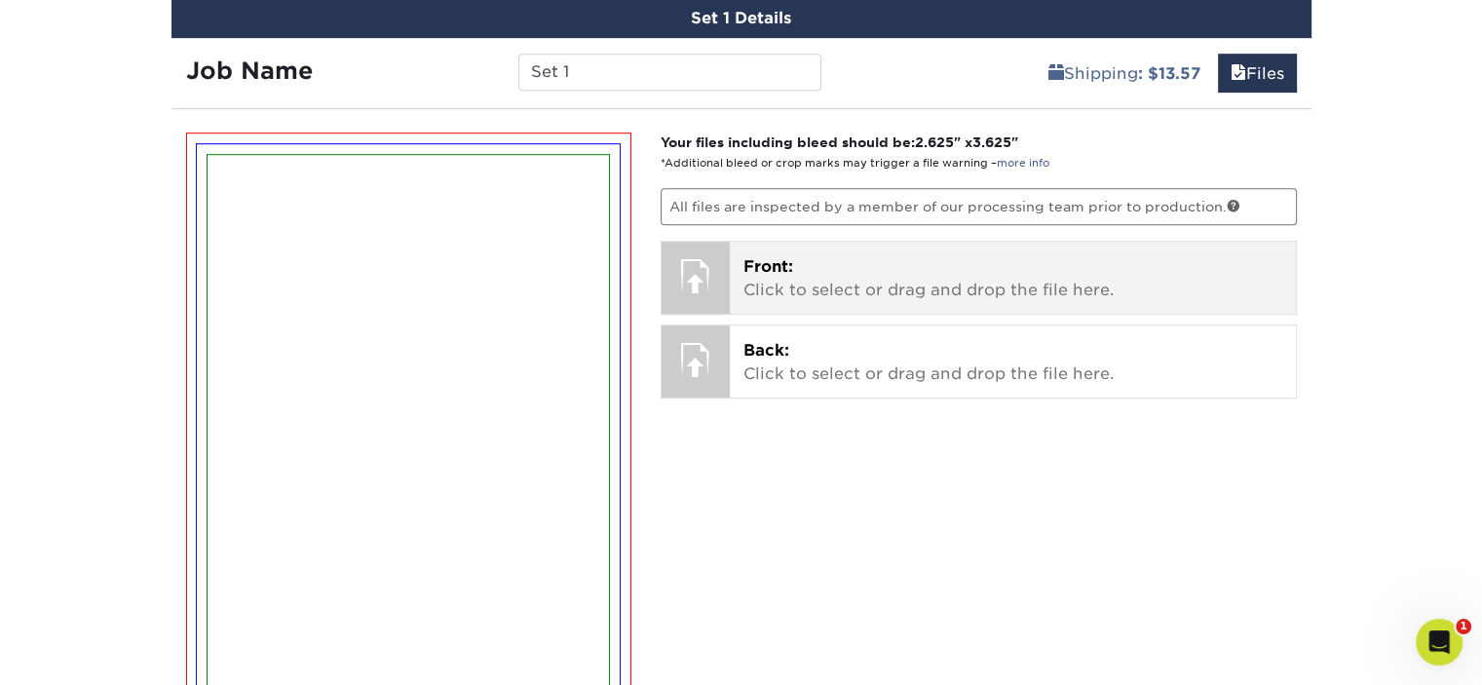
click at [811, 278] on p "Front: Click to select or drag and drop the file here." at bounding box center [1012, 278] width 539 height 47
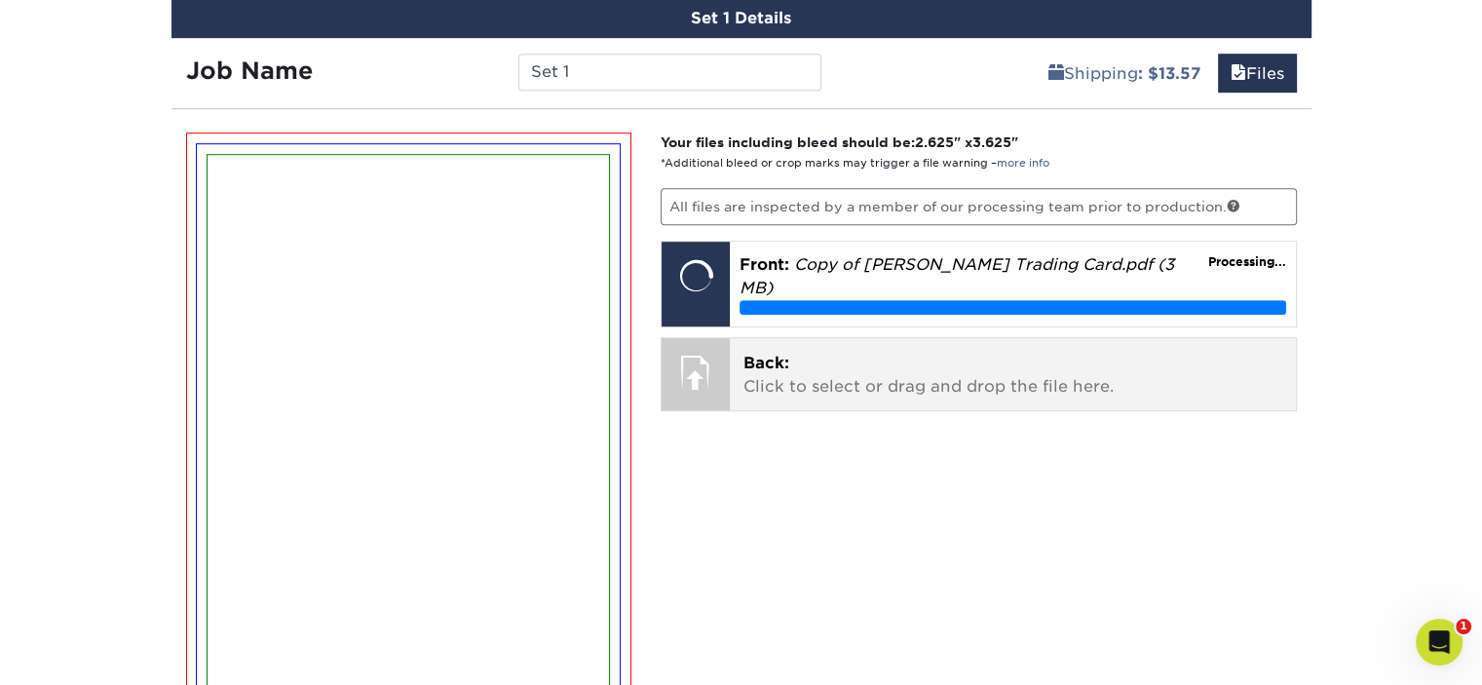
click at [772, 369] on p "Back: Click to select or drag and drop the file here." at bounding box center [1012, 375] width 539 height 47
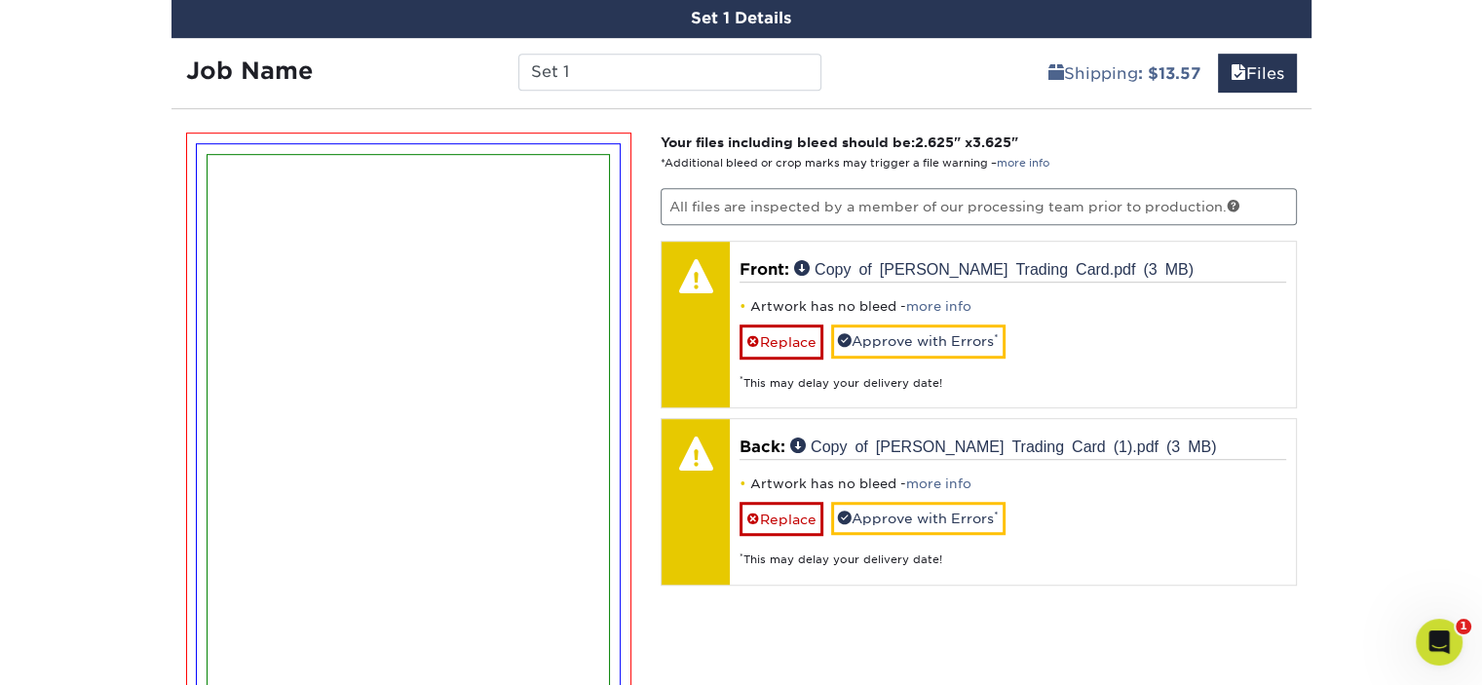
scroll to position [1256, 0]
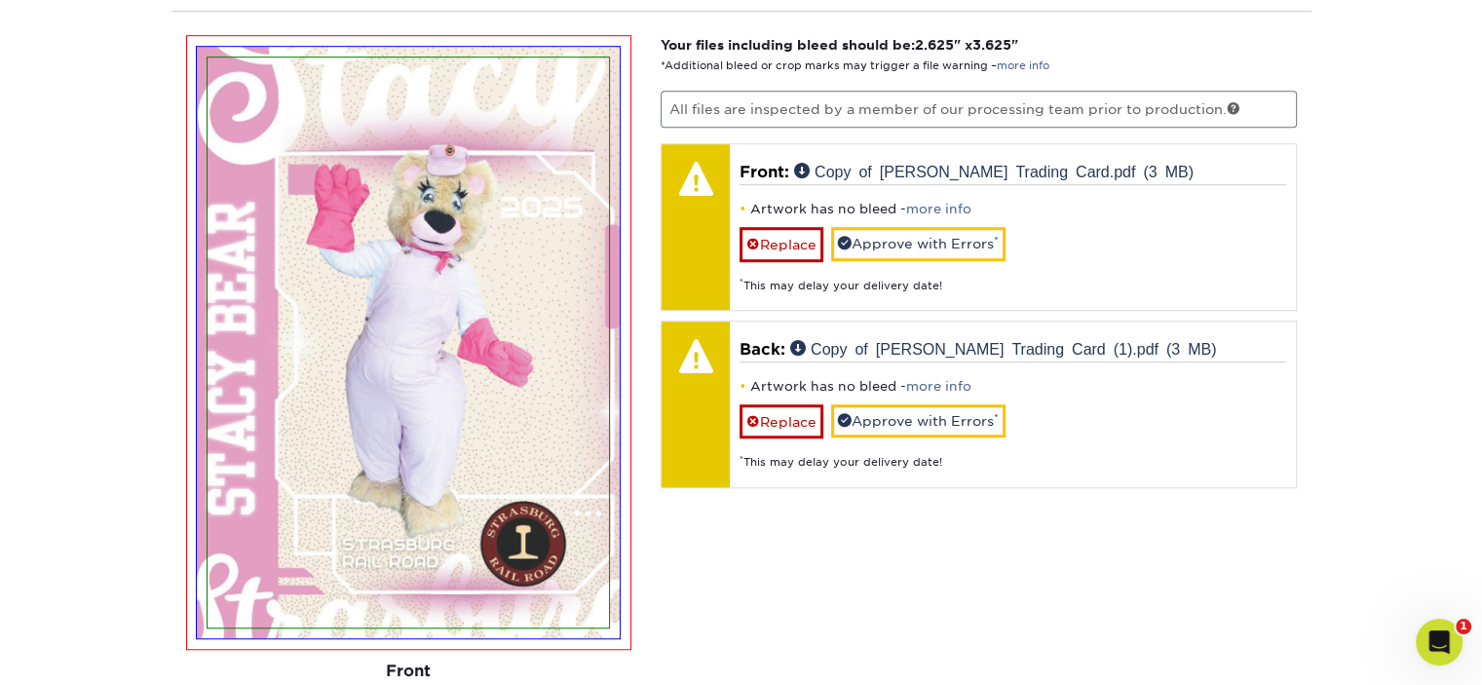
click at [491, 419] on img at bounding box center [408, 342] width 401 height 570
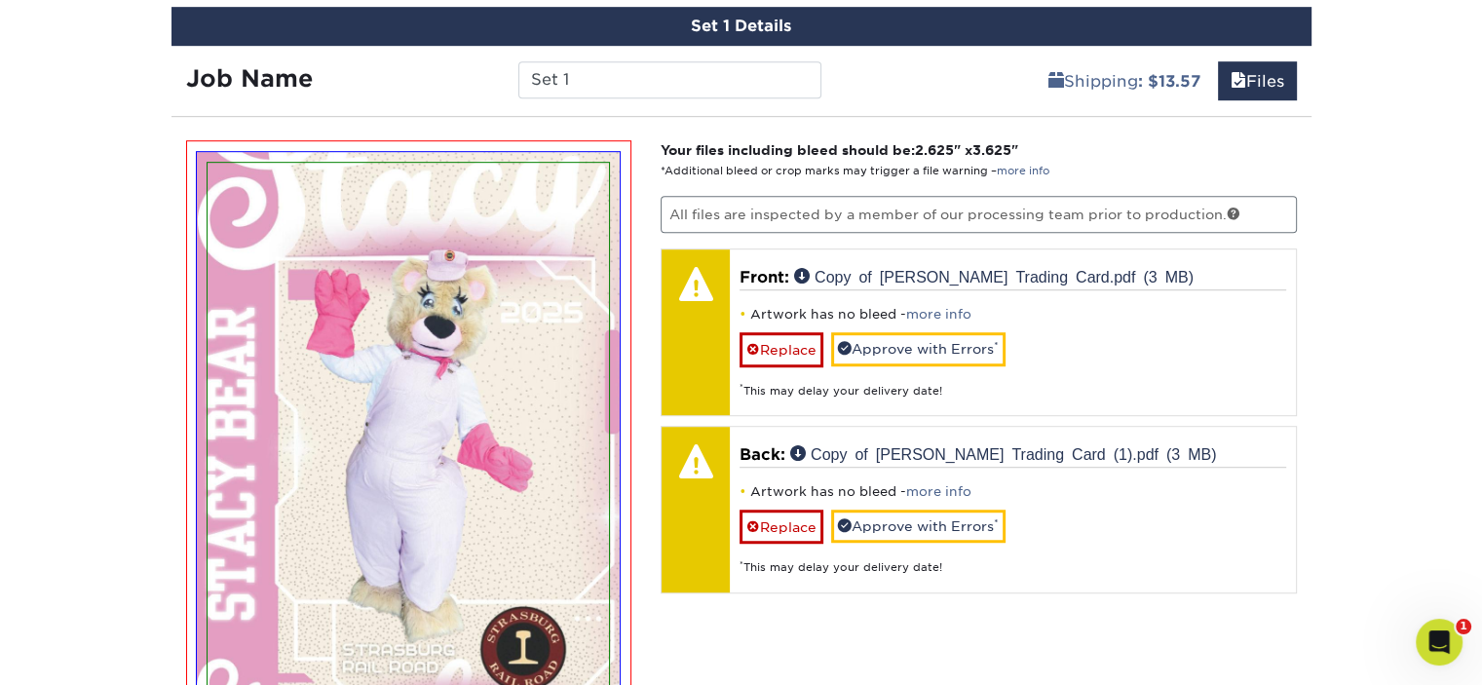
scroll to position [1159, 0]
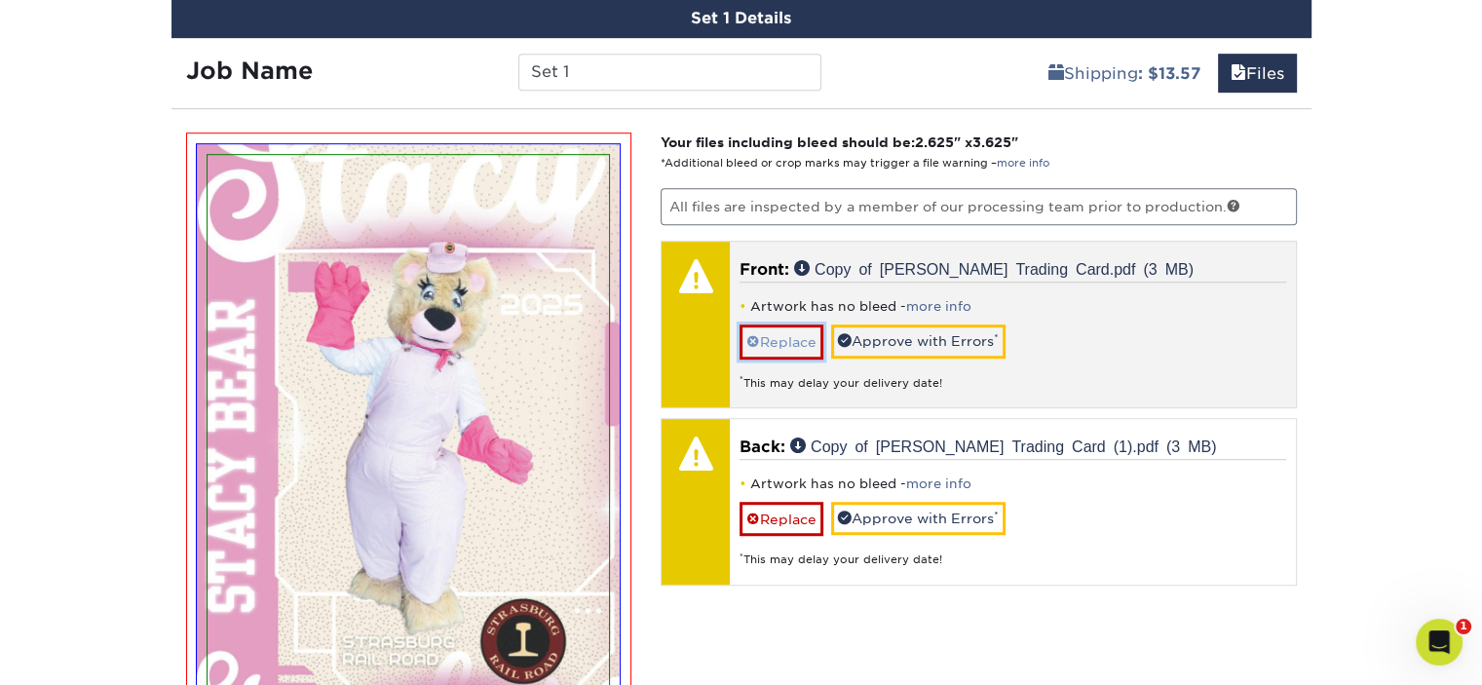
click at [780, 334] on link "Replace" at bounding box center [782, 341] width 84 height 34
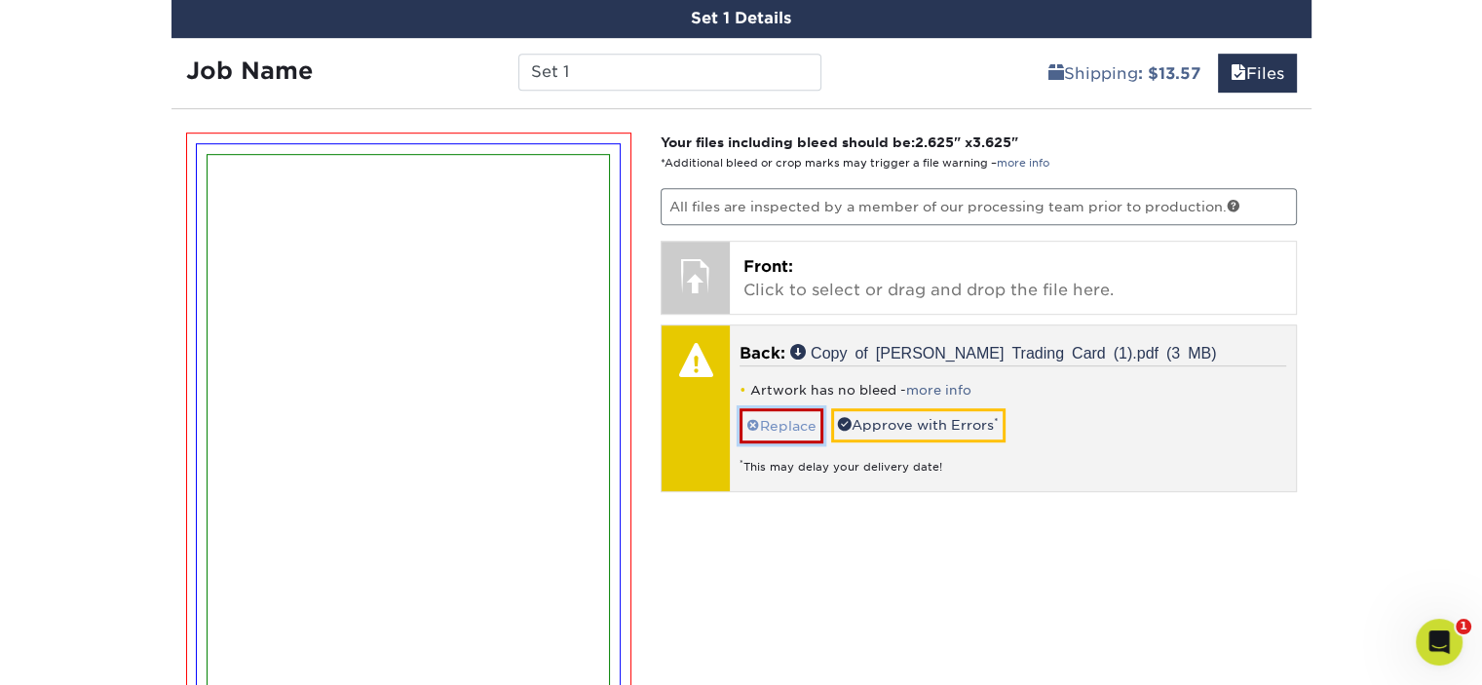
click at [791, 423] on link "Replace" at bounding box center [782, 425] width 84 height 34
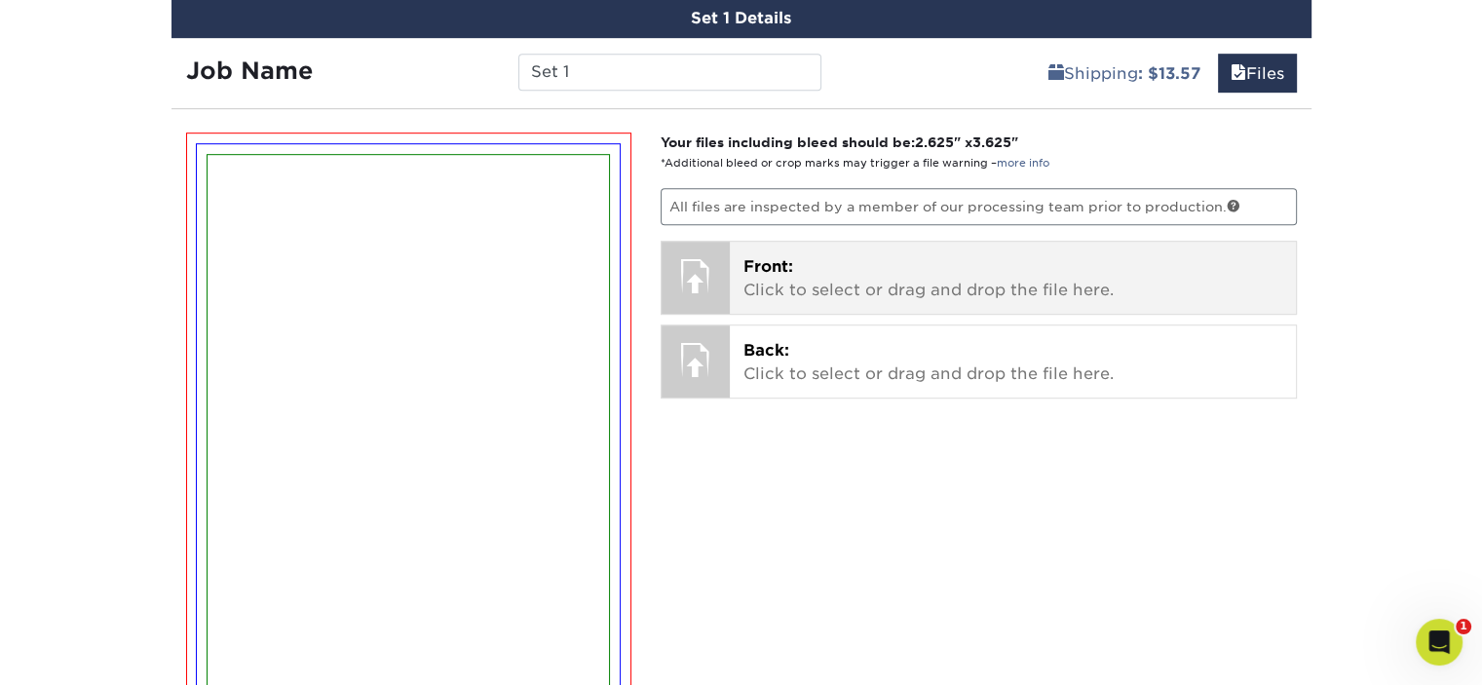
click at [797, 283] on p "Front: Click to select or drag and drop the file here." at bounding box center [1012, 278] width 539 height 47
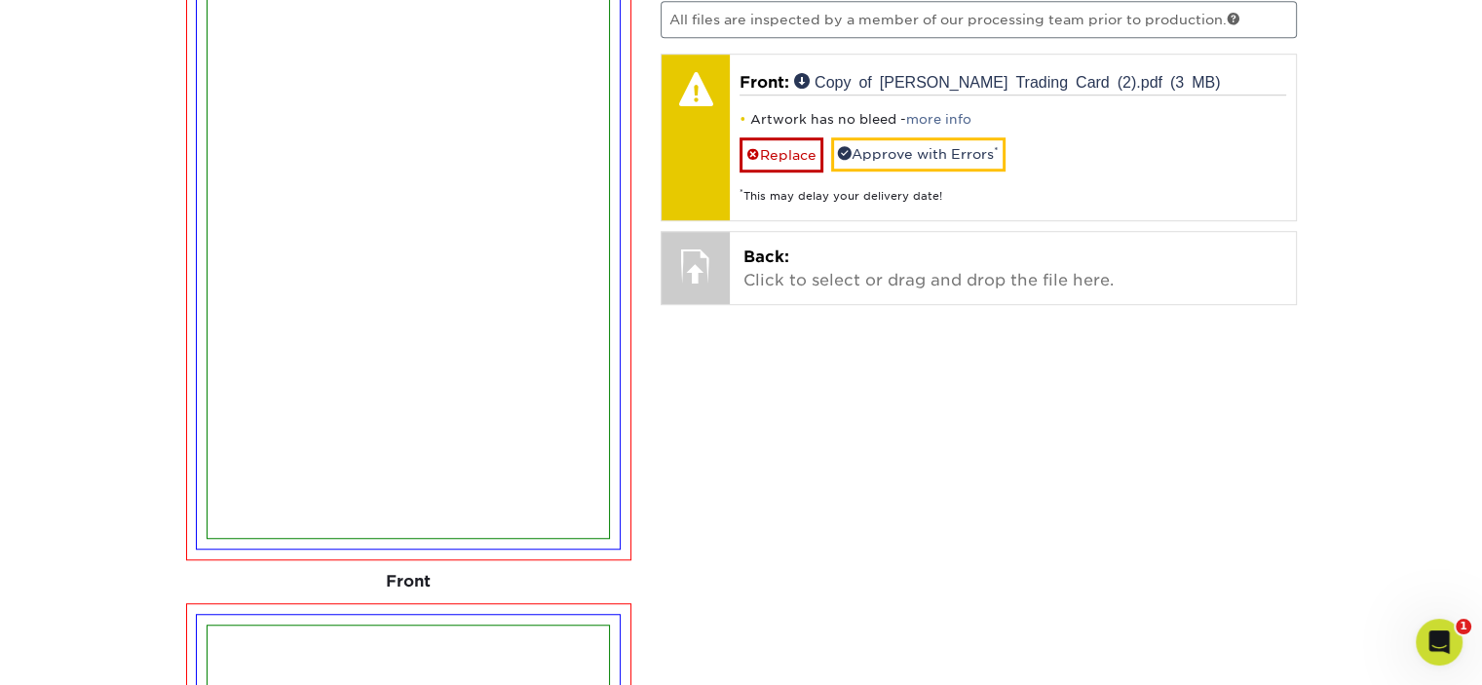
scroll to position [1353, 0]
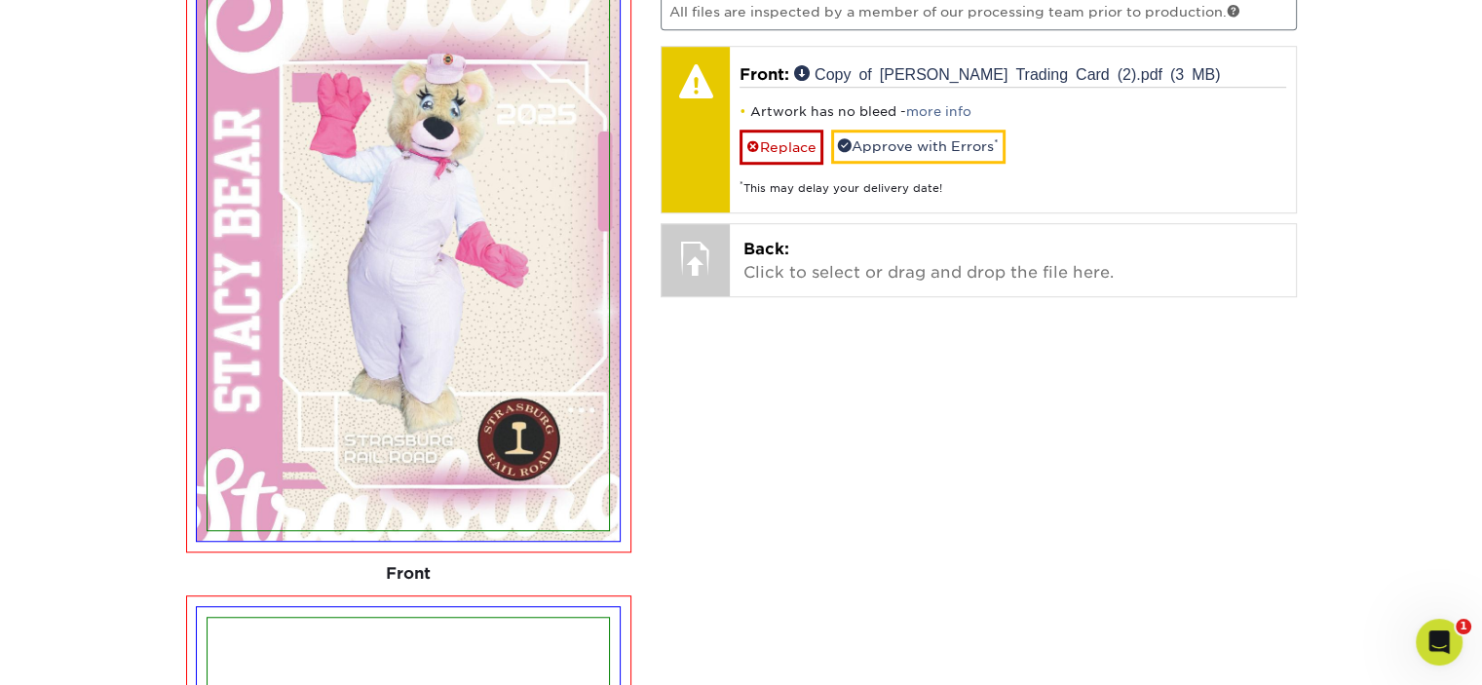
click at [498, 345] on img at bounding box center [408, 245] width 401 height 570
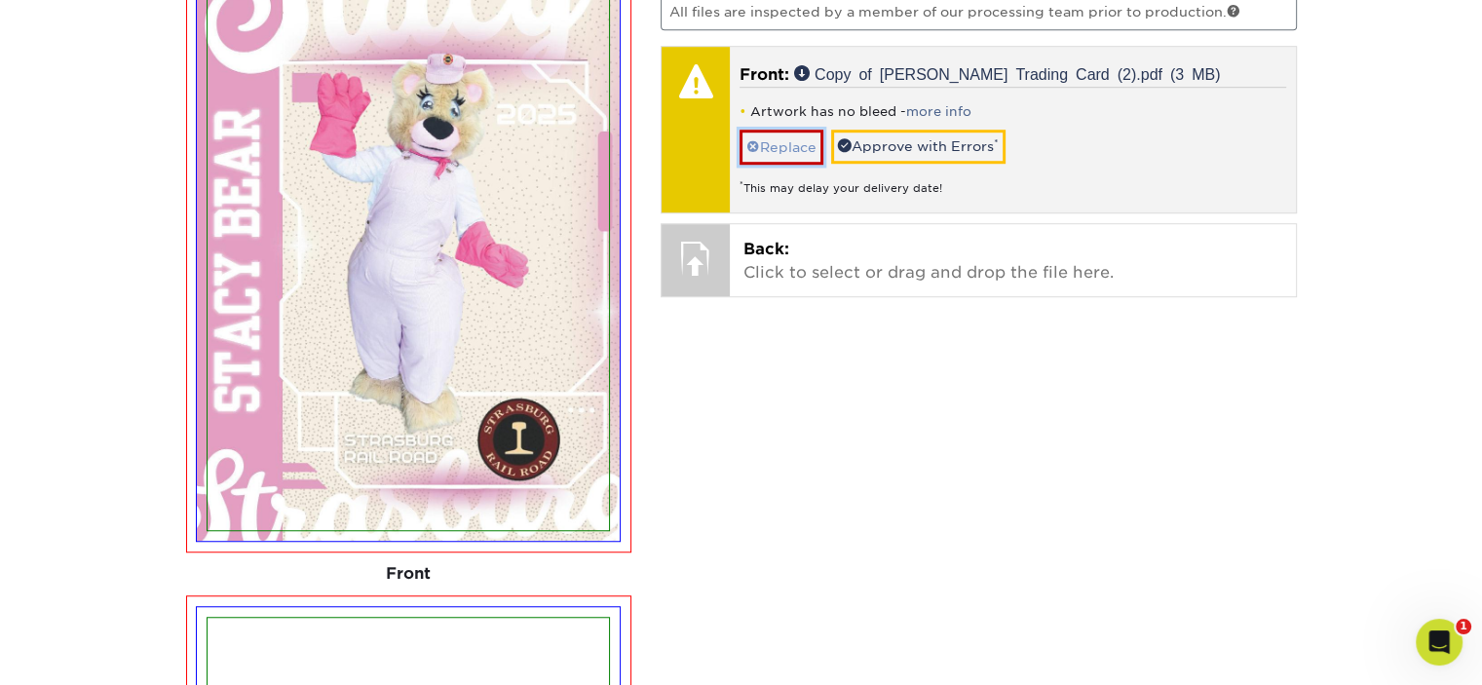
click at [780, 131] on link "Replace" at bounding box center [782, 147] width 84 height 34
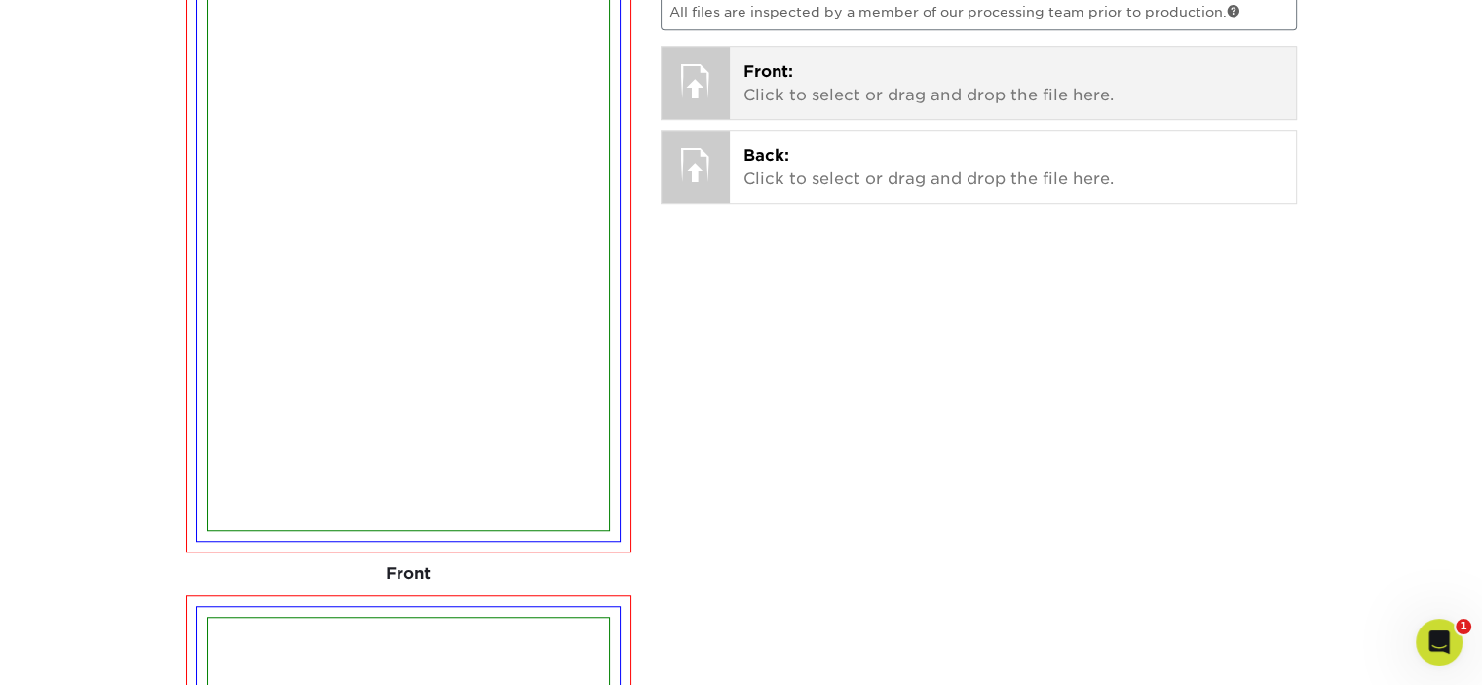
click at [815, 104] on div "Front: Click to select or drag and drop the file here. Choose file Stacy Card F…" at bounding box center [1013, 83] width 566 height 72
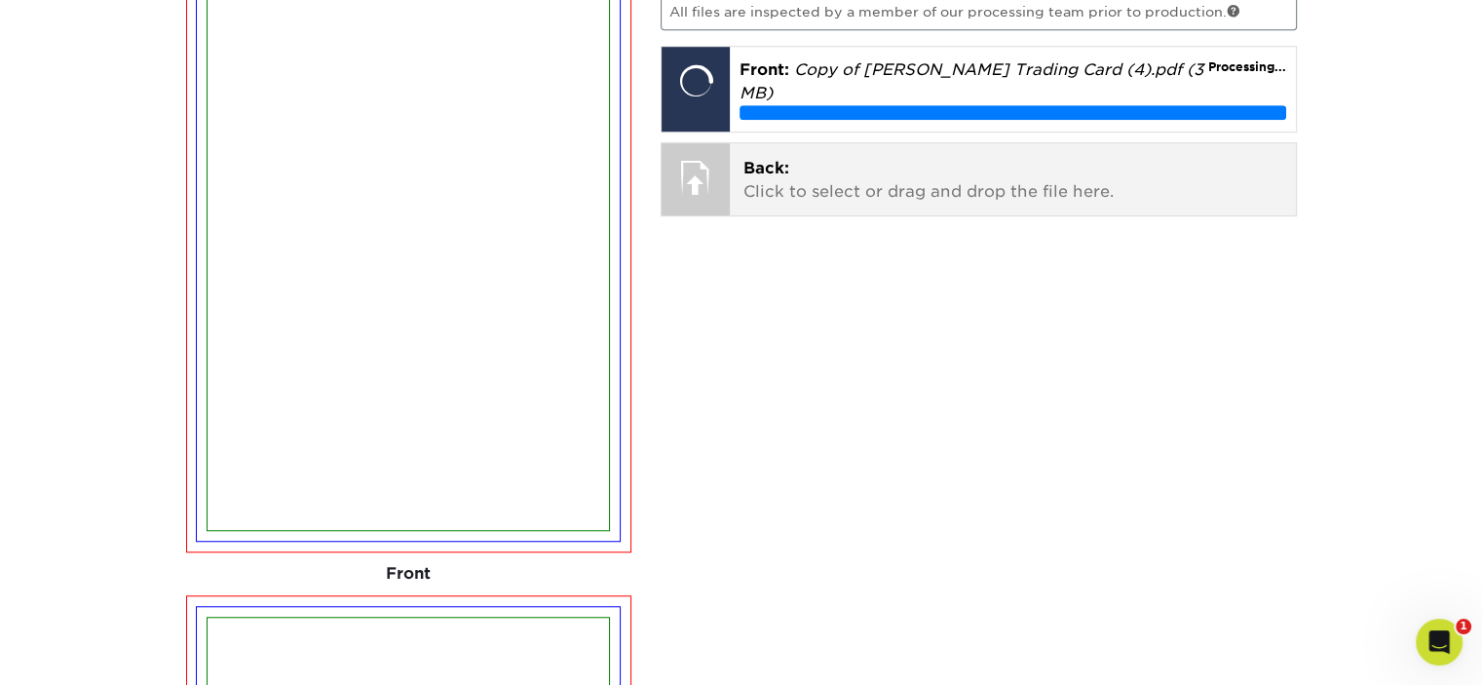
click at [948, 157] on p "Back: Click to select or drag and drop the file here." at bounding box center [1012, 180] width 539 height 47
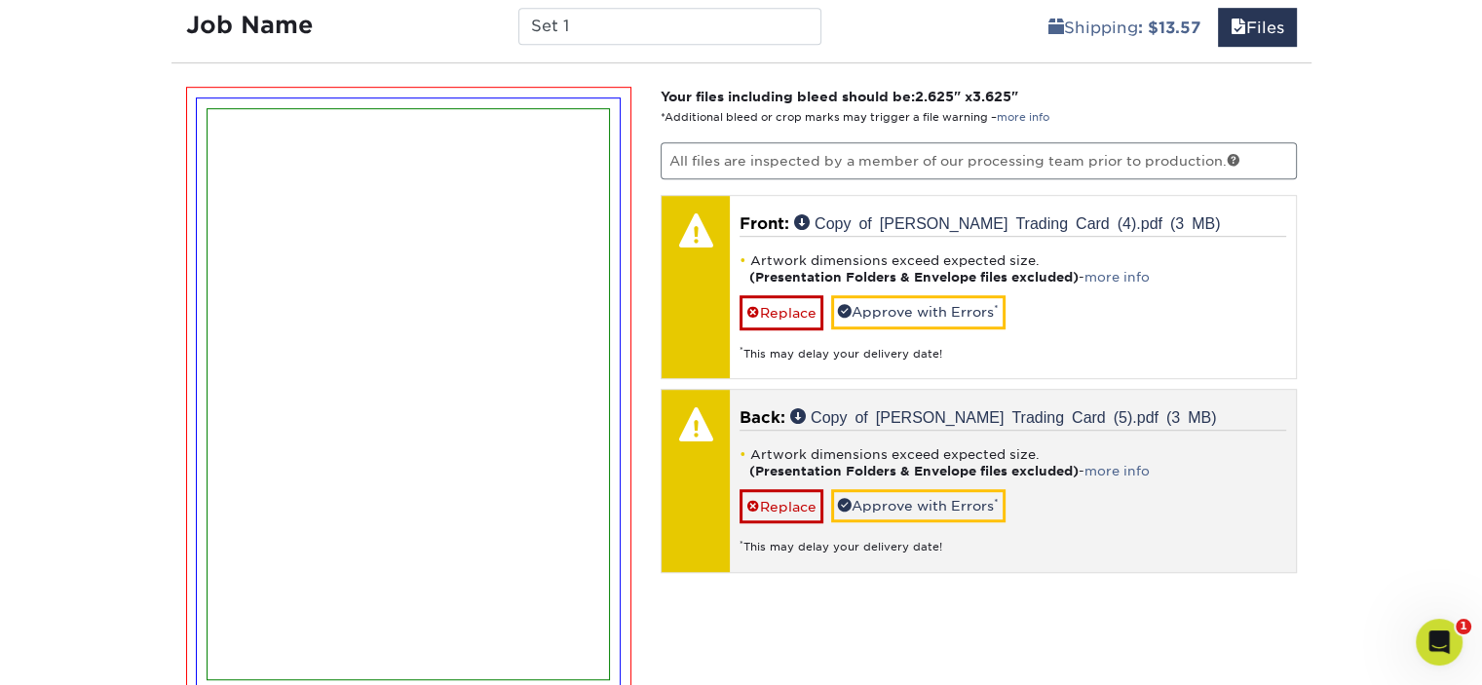
scroll to position [1159, 0]
